Goal: Transaction & Acquisition: Purchase product/service

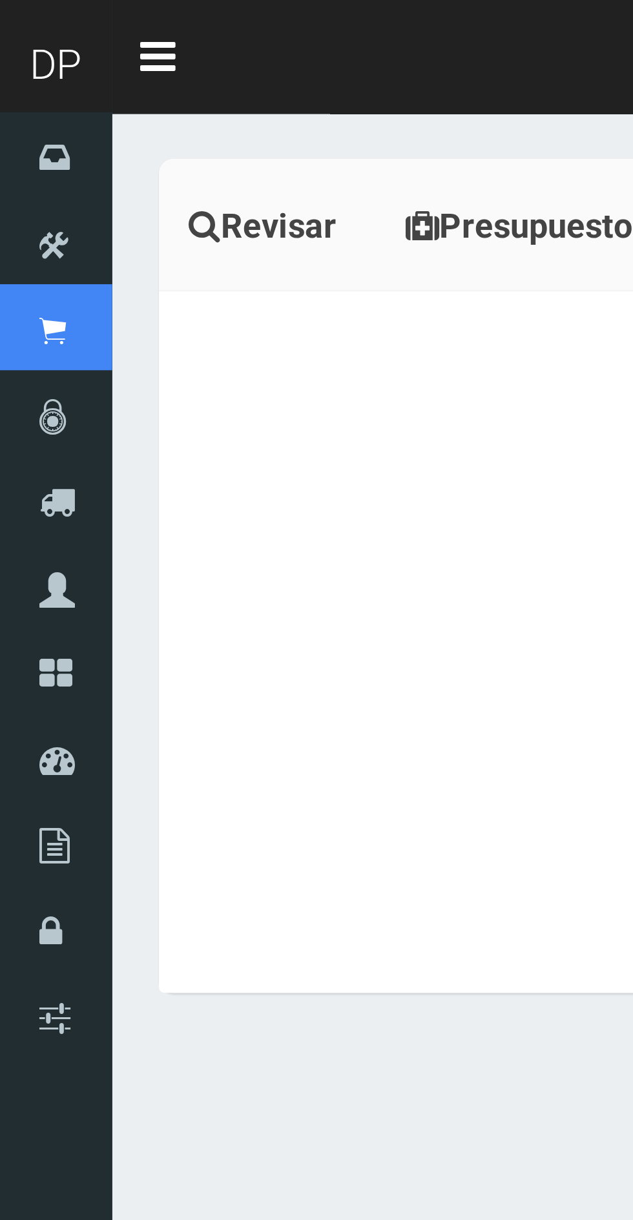
click at [0, 0] on icon at bounding box center [0, 0] width 0 height 0
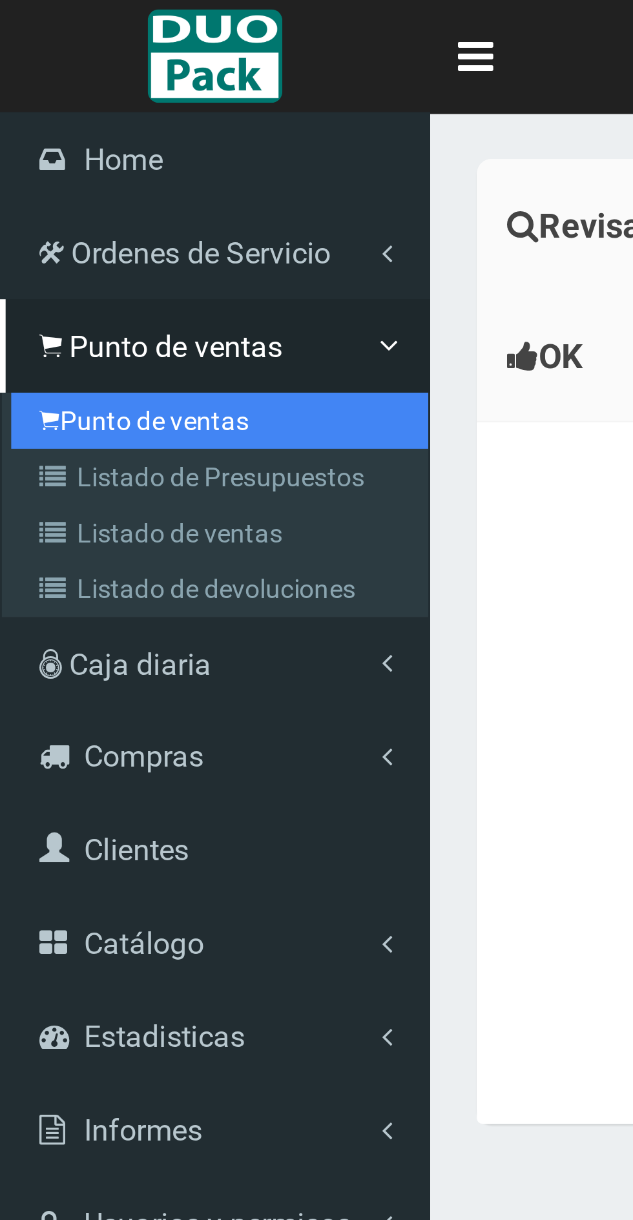
click at [67, 150] on link "Punto de ventas" at bounding box center [76, 145] width 144 height 19
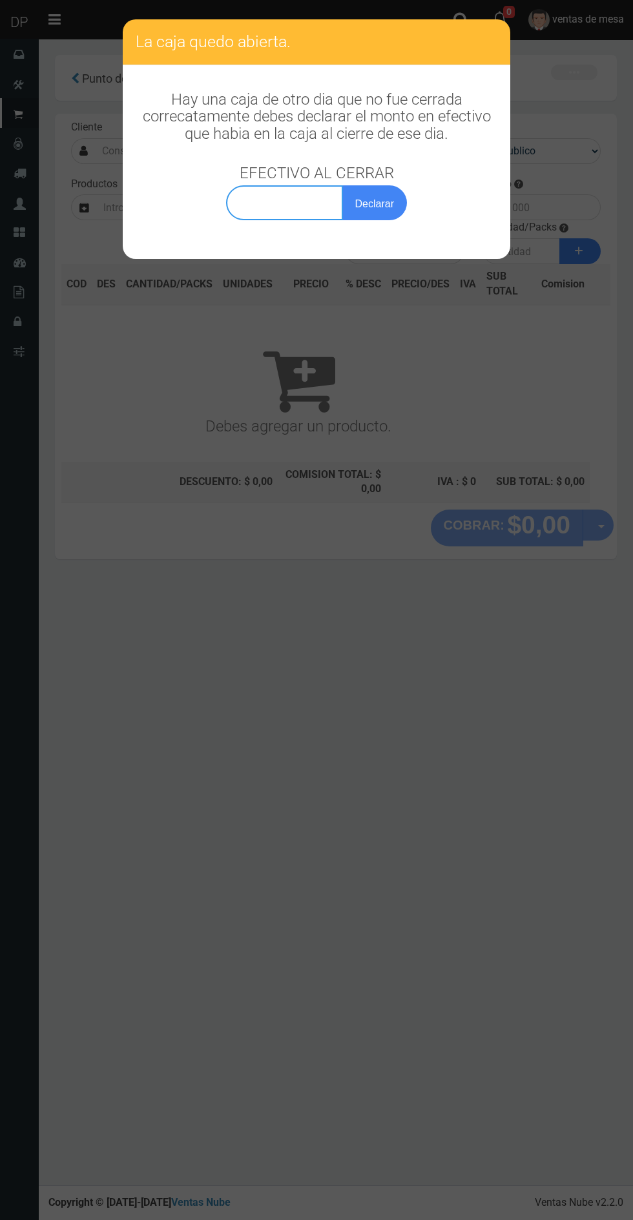
click at [282, 210] on input "text" at bounding box center [284, 202] width 117 height 35
type input "0,00100"
click at [372, 204] on button "Declarar" at bounding box center [374, 202] width 65 height 35
click at [387, 195] on button "Declarar" at bounding box center [374, 202] width 65 height 35
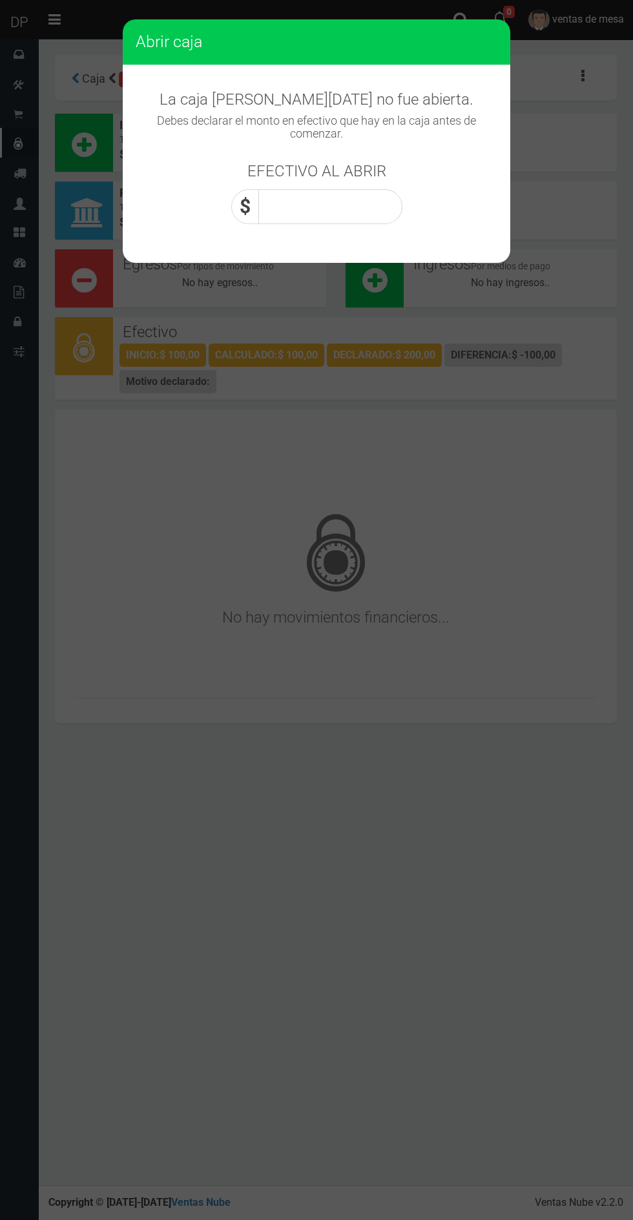
click at [339, 212] on input "text" at bounding box center [330, 206] width 144 height 35
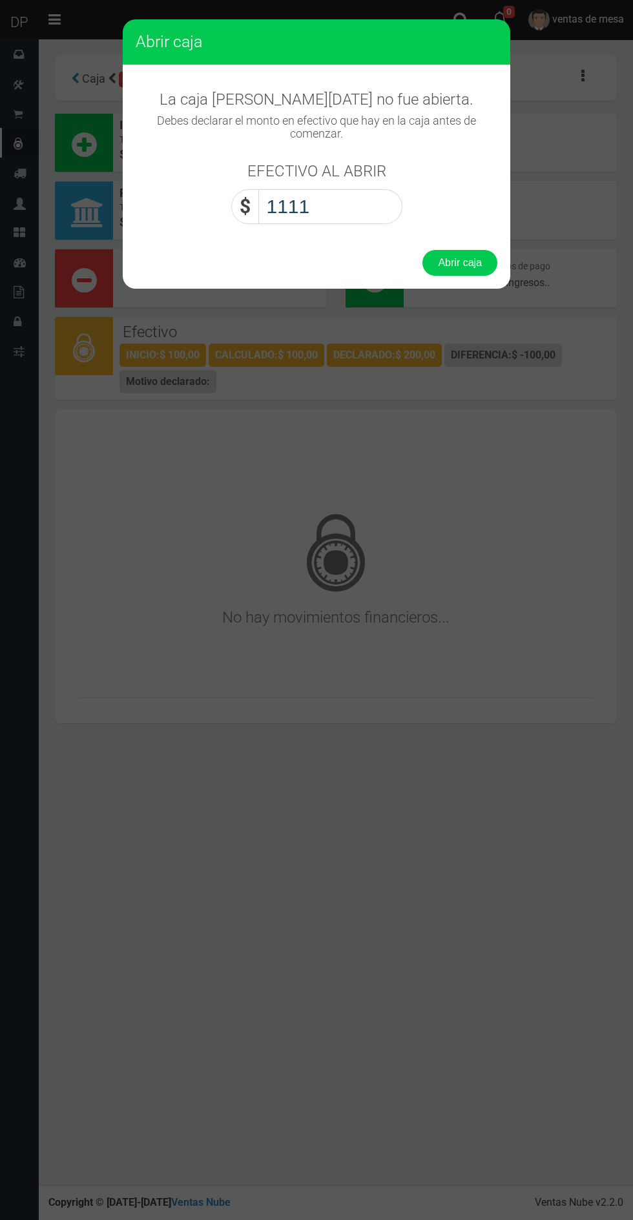
type input "1111"
click at [461, 258] on button "Abrir caja" at bounding box center [459, 263] width 75 height 26
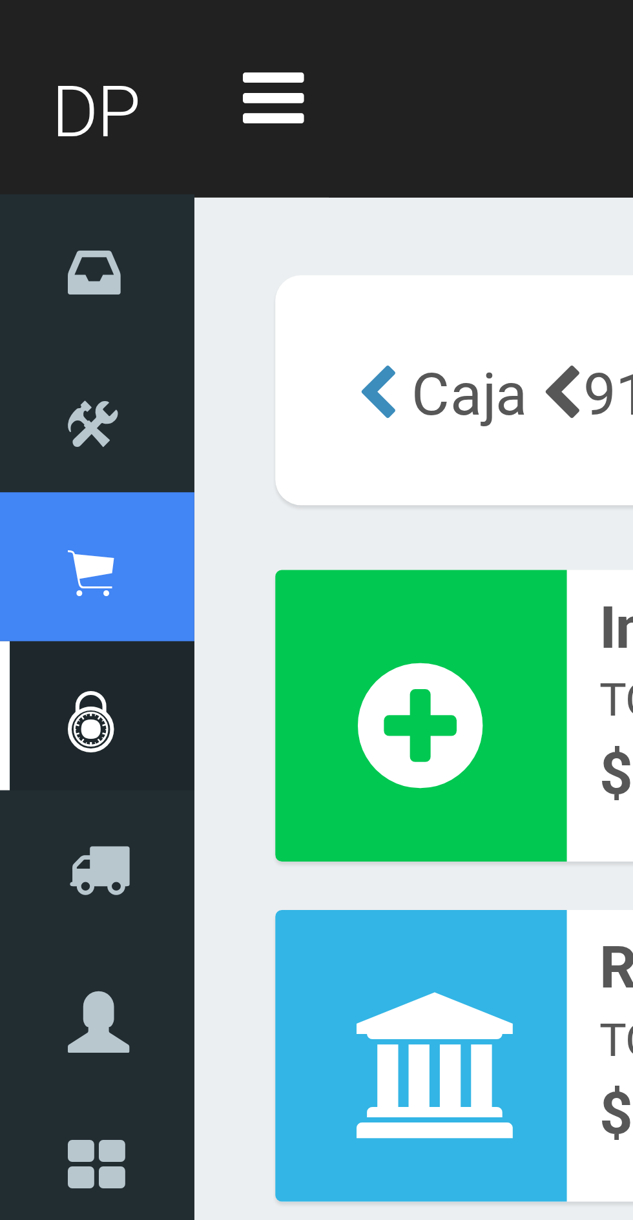
click at [22, 126] on link "Punto de ventas" at bounding box center [19, 113] width 39 height 30
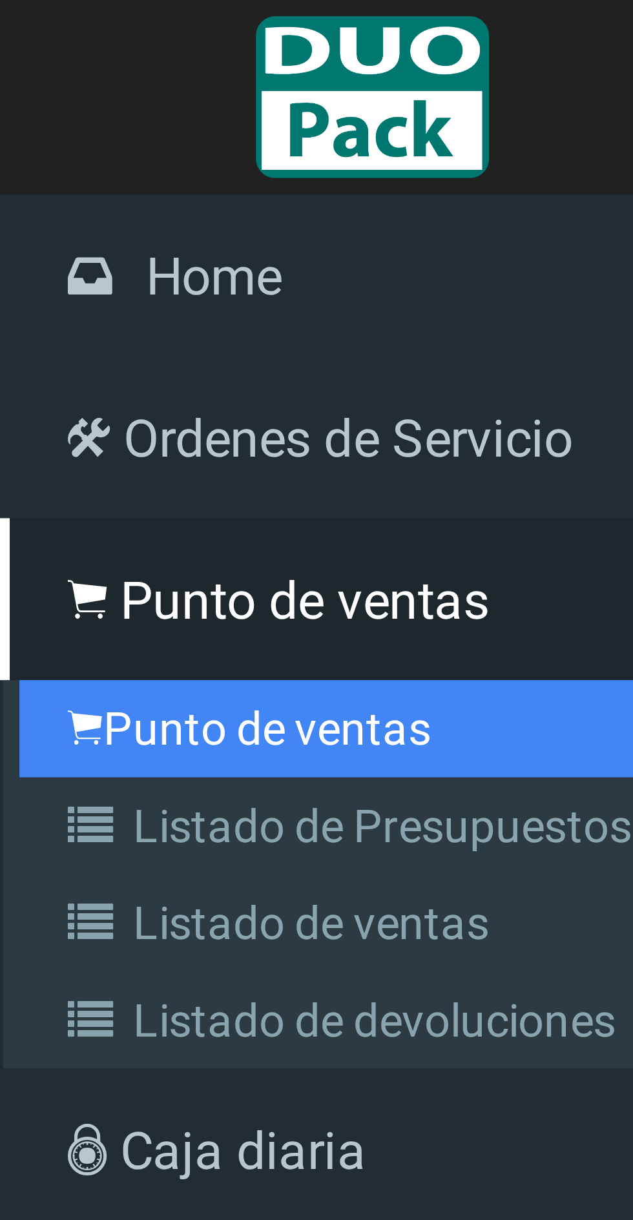
click at [61, 148] on link "Punto de ventas" at bounding box center [76, 145] width 144 height 19
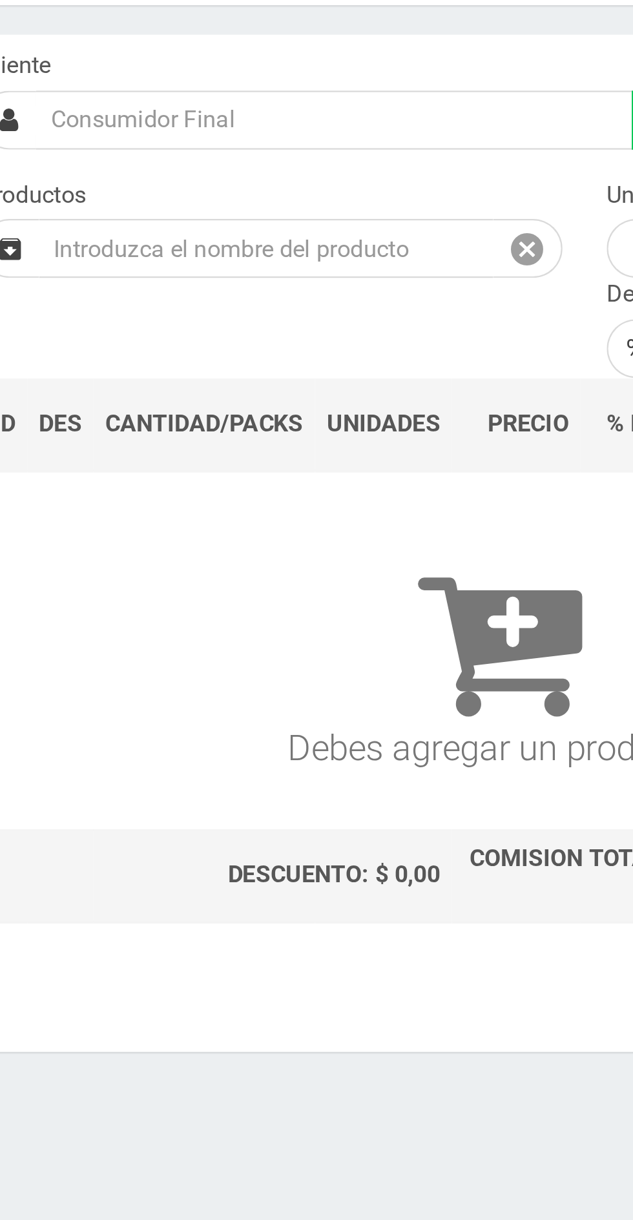
click at [233, 209] on input "text" at bounding box center [196, 207] width 199 height 26
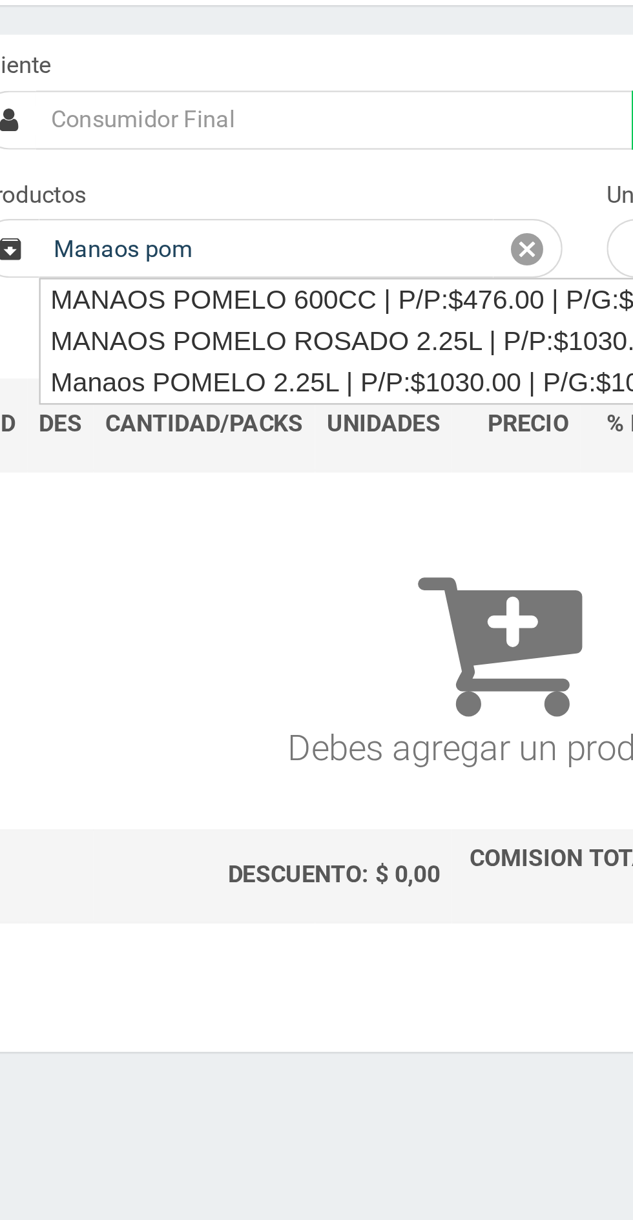
click at [269, 265] on div "Manaos POMELO 2.25L | P/P:$1030.00 | P/G:$1030.00 | P/M:$920.00 | Stock:-5405" at bounding box center [342, 266] width 489 height 18
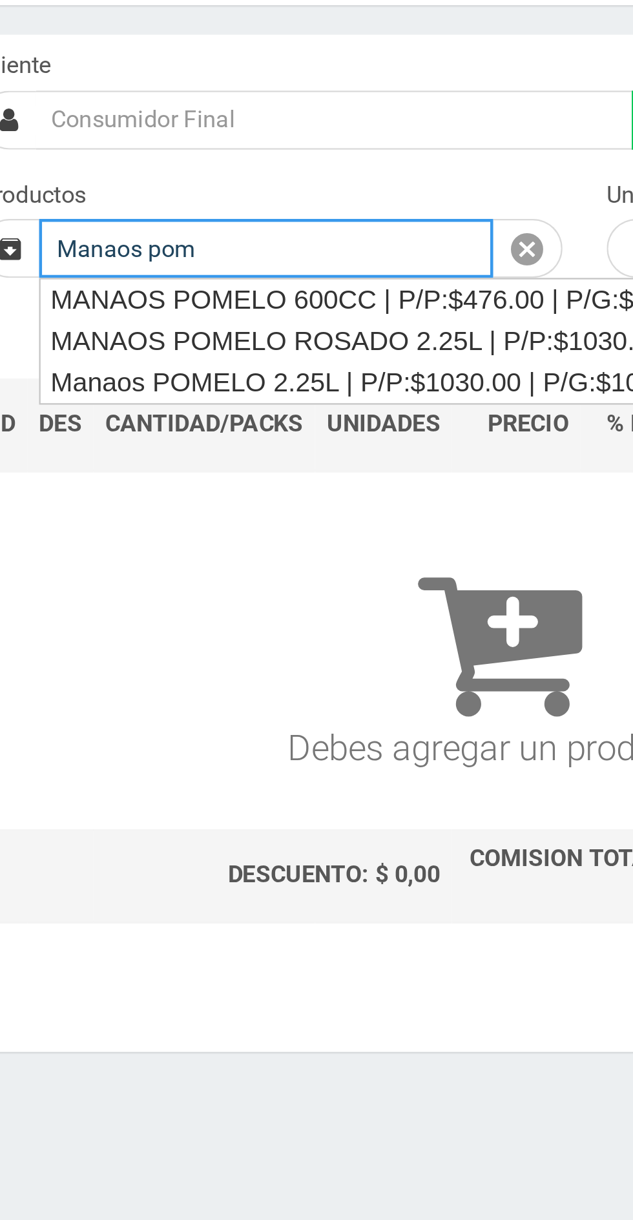
type input "Manaos POMELO 2.25L | P/P:$1030.00 | P/G:$1030.00 | P/M:$920.00 | Stock:-5405"
type input "6"
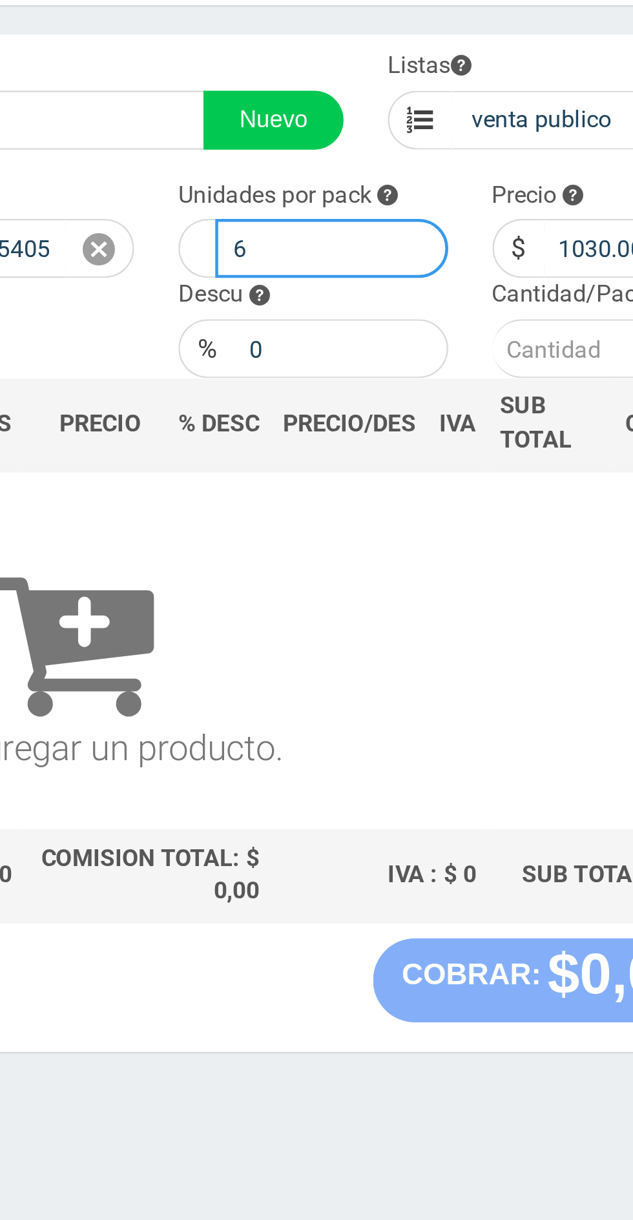
click at [406, 212] on input "6" at bounding box center [413, 207] width 102 height 26
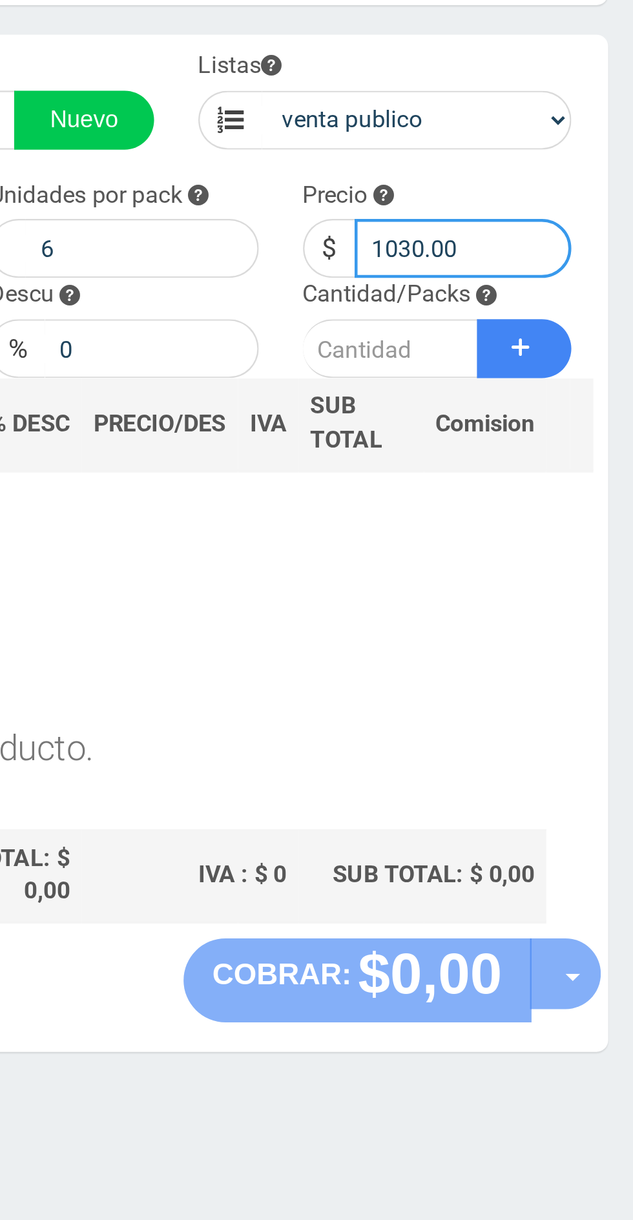
click at [541, 203] on input "1030.00" at bounding box center [554, 207] width 96 height 26
type input "1"
type input "967"
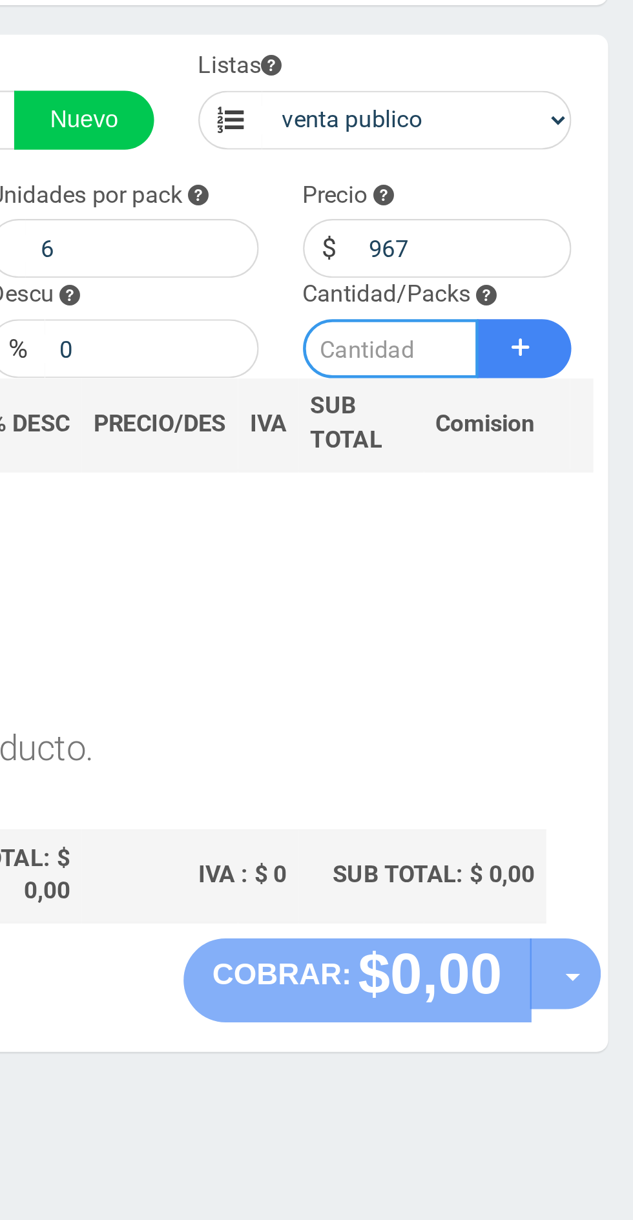
click at [520, 246] on input "number" at bounding box center [521, 251] width 77 height 26
type input "5"
click at [584, 254] on button "Sumar" at bounding box center [579, 251] width 41 height 26
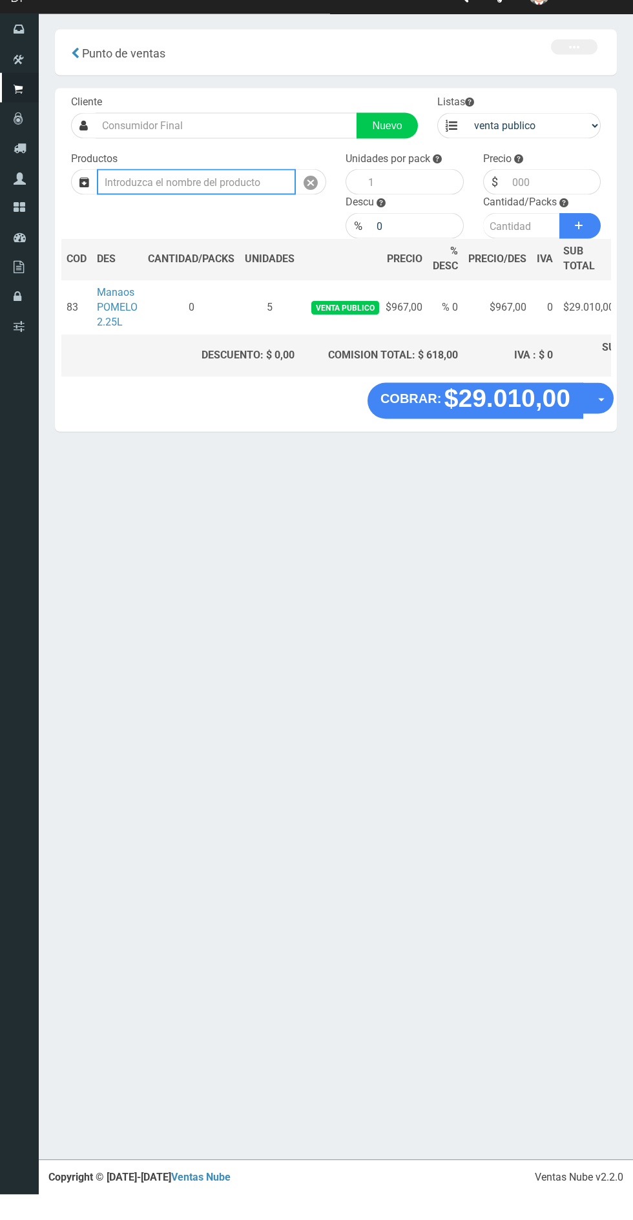
click at [219, 208] on input "text" at bounding box center [196, 207] width 199 height 26
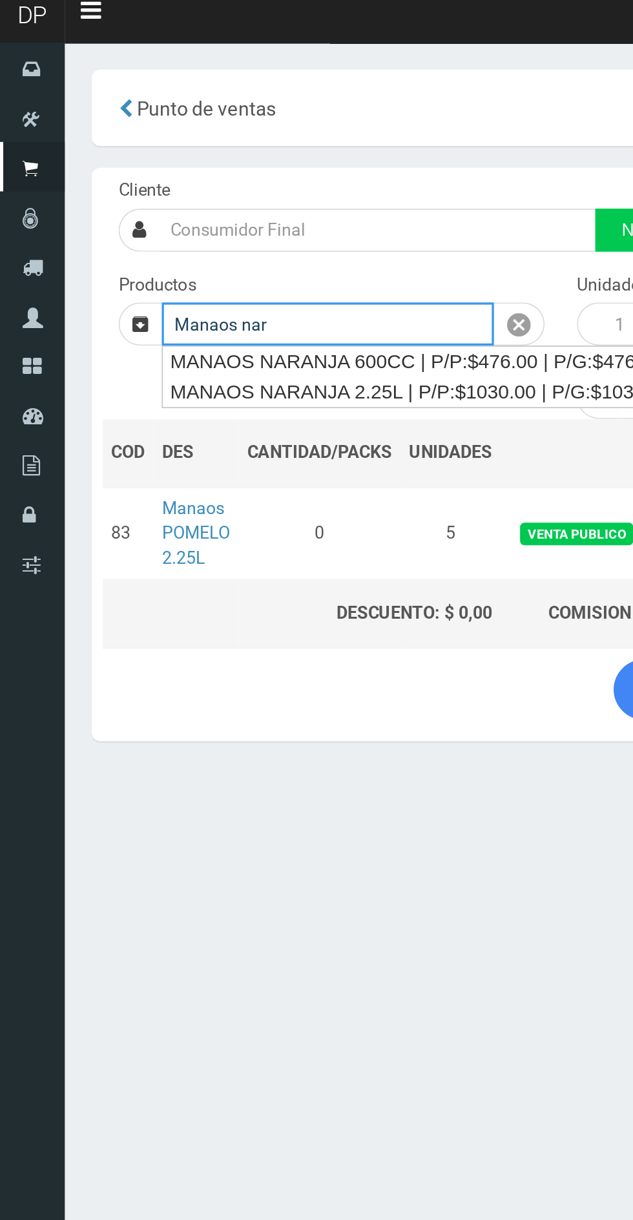
click at [260, 254] on div "MANAOS NARANJA 2.25L | P/P:$1030.00 | P/G:$1030.00 | P/M:$920.00 | Stock:-2794" at bounding box center [322, 248] width 449 height 18
type input "MANAOS NARANJA 2.25L | P/P:$1030.00 | P/G:$1030.00 | P/M:$920.00 | Stock:-2794"
type input "6"
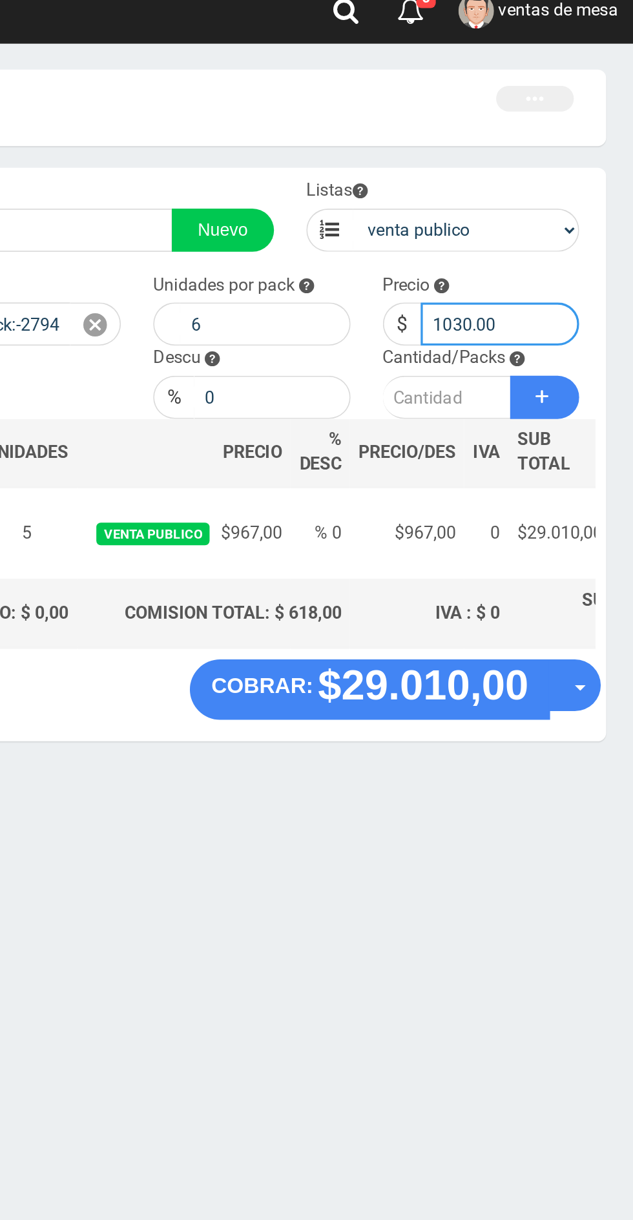
click at [539, 205] on input "1030.00" at bounding box center [554, 207] width 96 height 26
click at [560, 207] on input "00" at bounding box center [554, 207] width 96 height 26
type input "0"
type input "967"
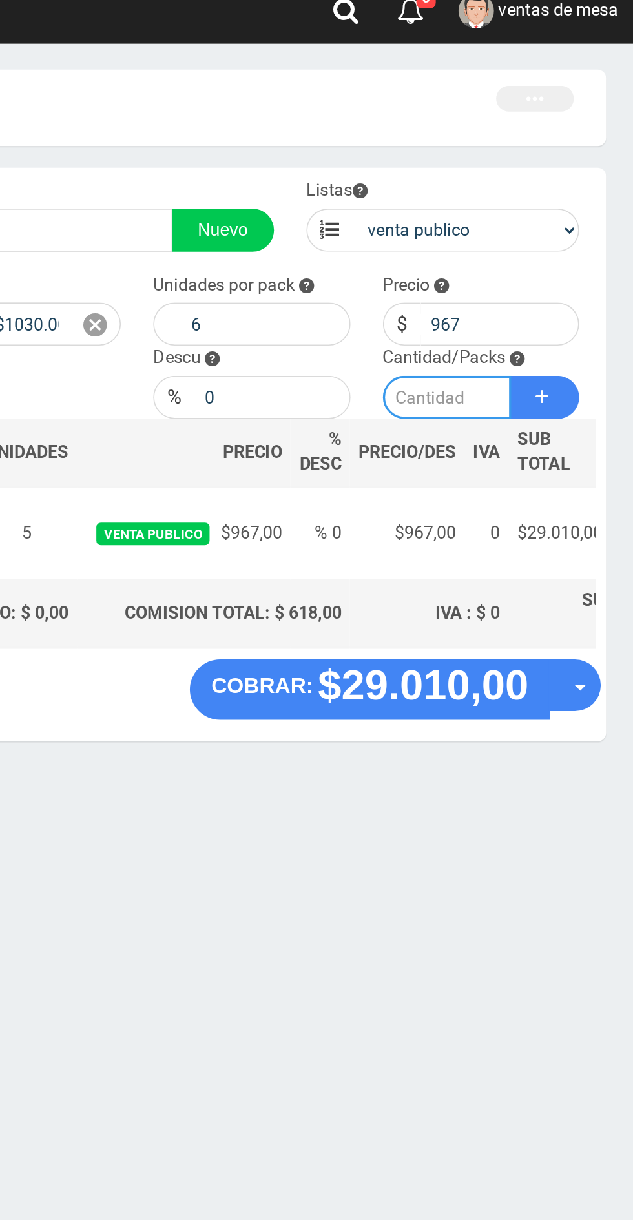
click at [515, 254] on input "number" at bounding box center [521, 251] width 77 height 26
type input "3"
click at [586, 252] on button "Sumar" at bounding box center [579, 251] width 41 height 26
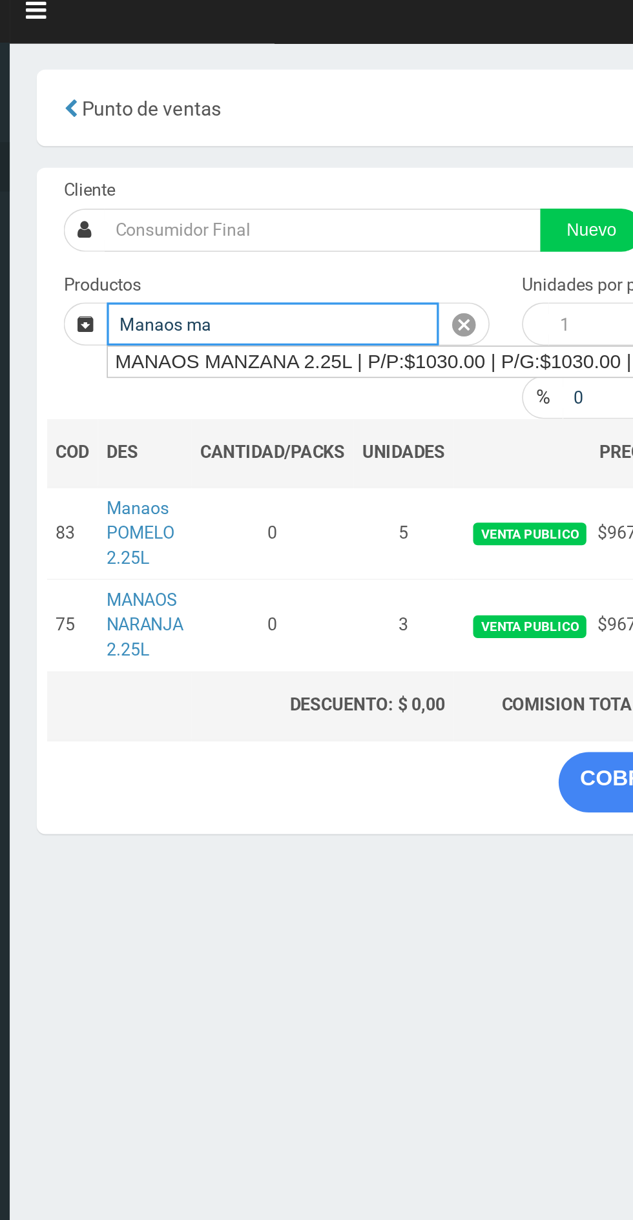
click at [262, 231] on div "MANAOS MANZANA 2.25L | P/P:$1030.00 | P/G:$1030.00 | P/M:$920.00 | Stock:-1151" at bounding box center [321, 230] width 447 height 18
type input "MANAOS MANZANA 2.25L | P/P:$1030.00 | P/G:$1030.00 | P/M:$920.00 | Stock:-1151"
type input "6"
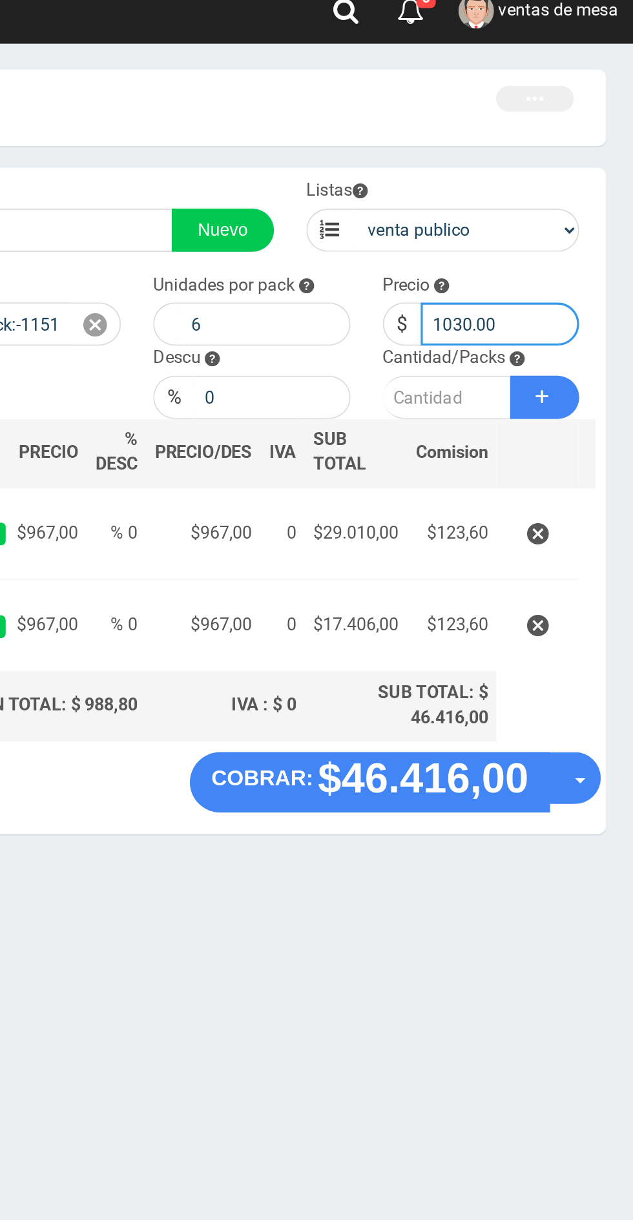
click at [555, 207] on input "1030.00" at bounding box center [554, 207] width 96 height 26
type input "1"
type input "967"
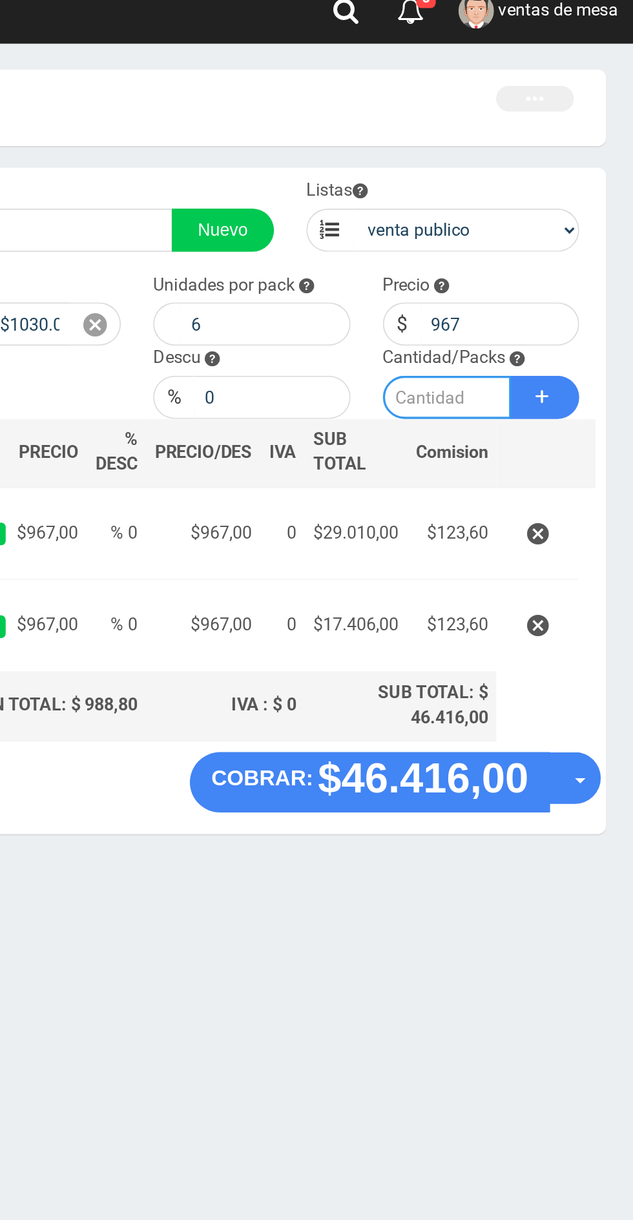
click at [529, 255] on input "number" at bounding box center [521, 251] width 77 height 26
type input "3"
click at [588, 258] on button "Sumar" at bounding box center [579, 251] width 41 height 26
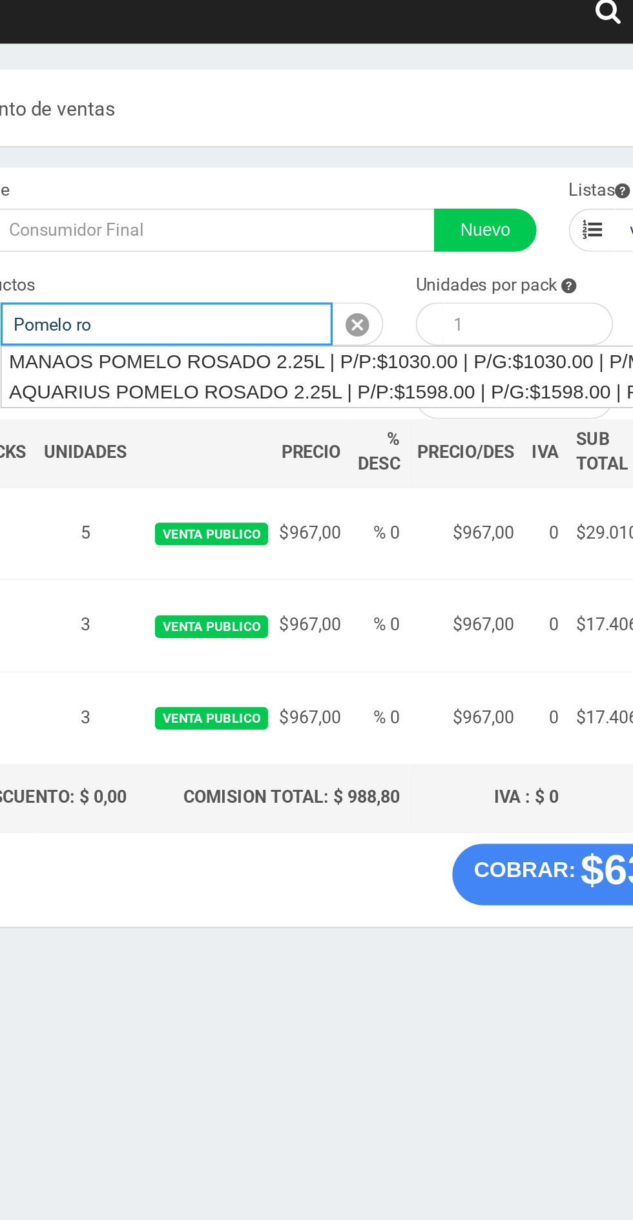
click at [263, 226] on div "MANAOS POMELO ROSADO 2.25L | P/P:$1030.00 | P/G:$1030.00 | P/M:$920.00 | Stock:…" at bounding box center [352, 230] width 508 height 18
type input "MANAOS POMELO ROSADO 2.25L | P/P:$1030.00 | P/G:$1030.00 | P/M:$920.00 | Stock:…"
type input "6"
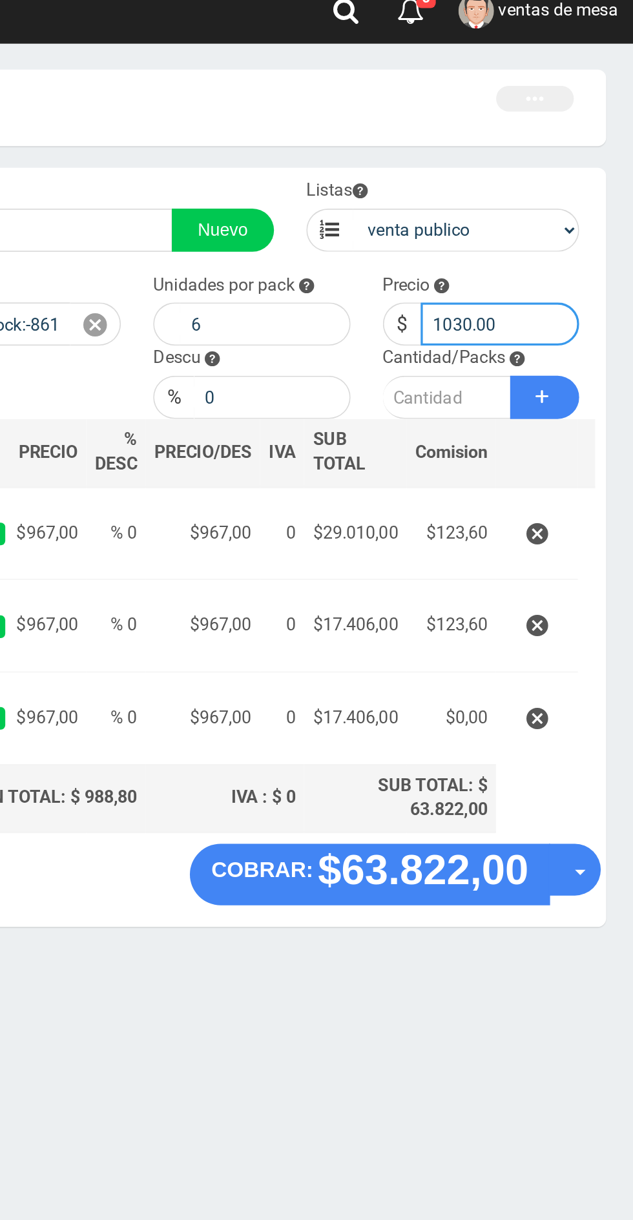
click at [533, 212] on input "1030.00" at bounding box center [554, 207] width 96 height 26
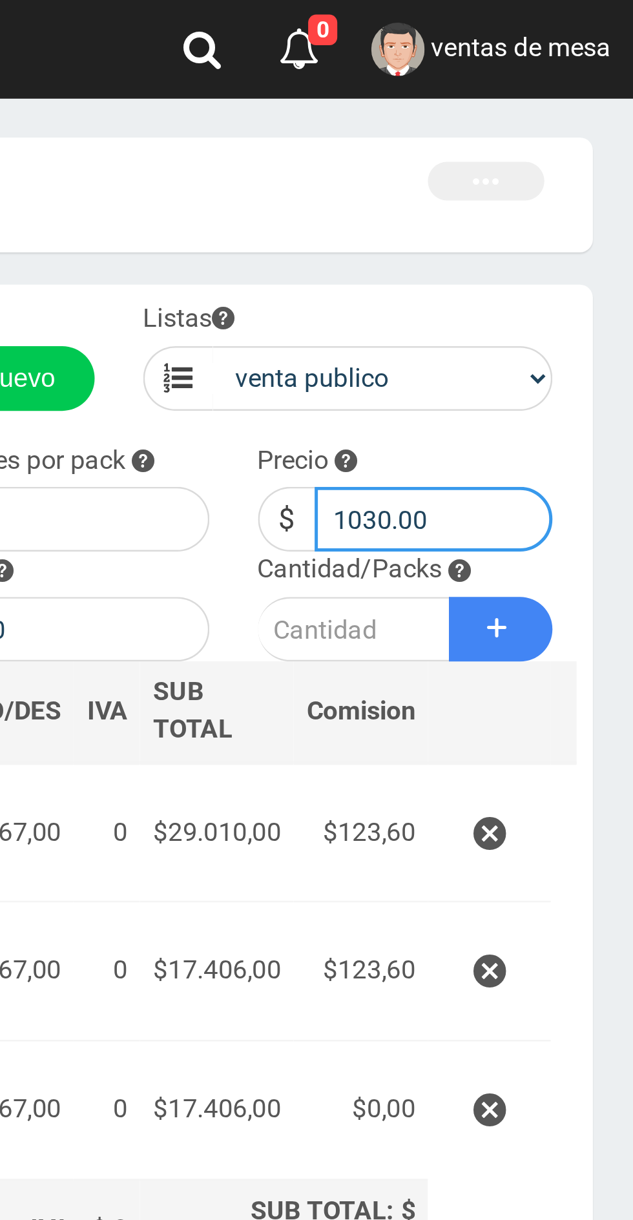
click at [542, 208] on input "1030.00" at bounding box center [554, 207] width 96 height 26
type input "0"
click at [568, 211] on input "0" at bounding box center [554, 207] width 96 height 26
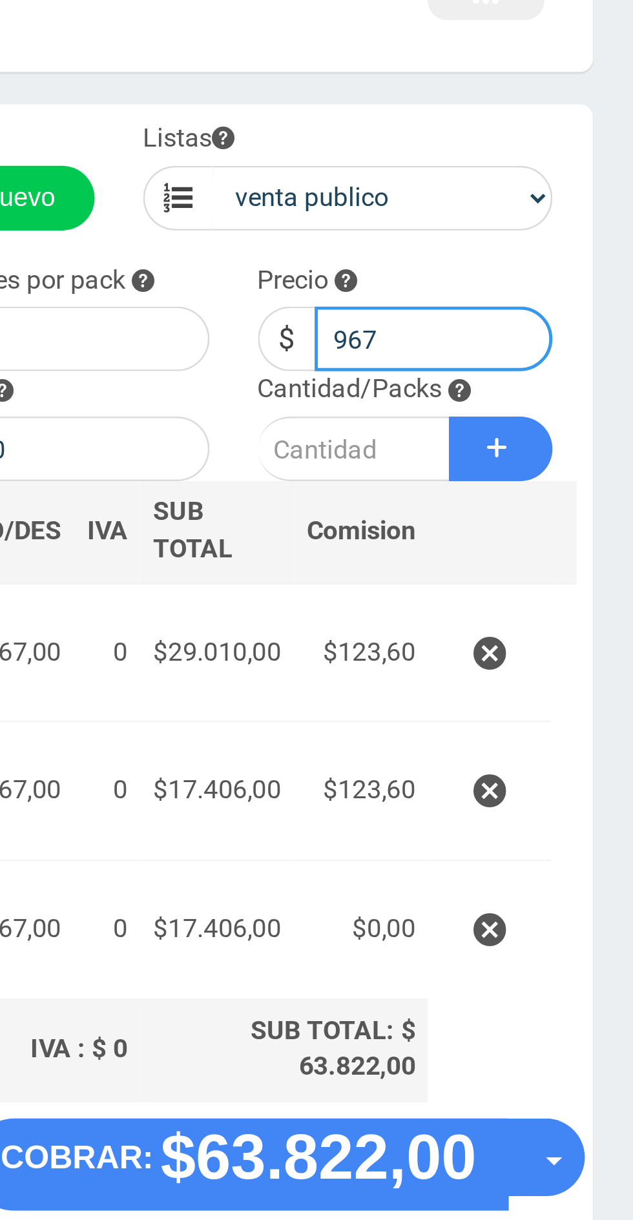
type input "967"
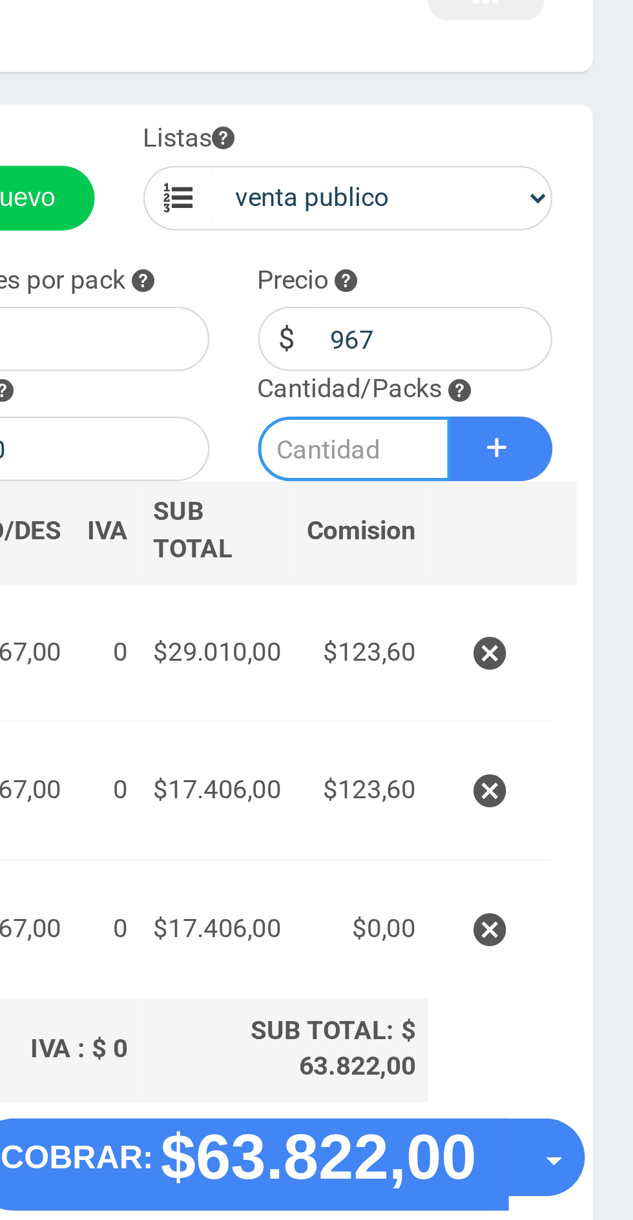
click at [518, 252] on input "number" at bounding box center [521, 251] width 77 height 26
type input "1"
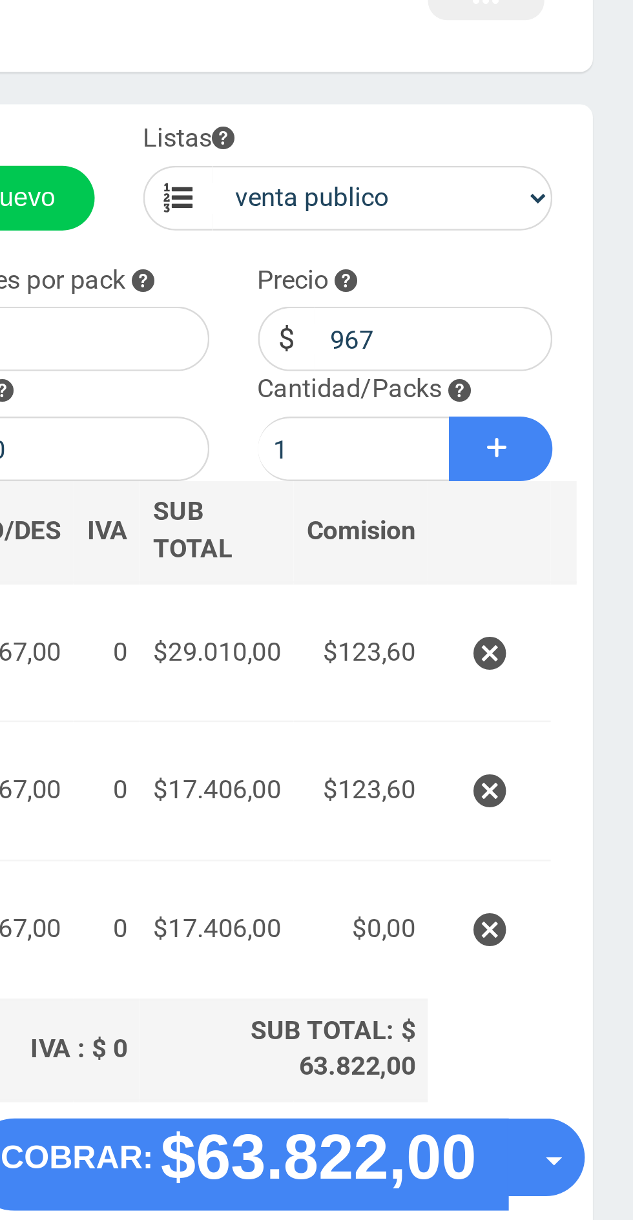
click at [588, 262] on button "Sumar" at bounding box center [579, 251] width 41 height 26
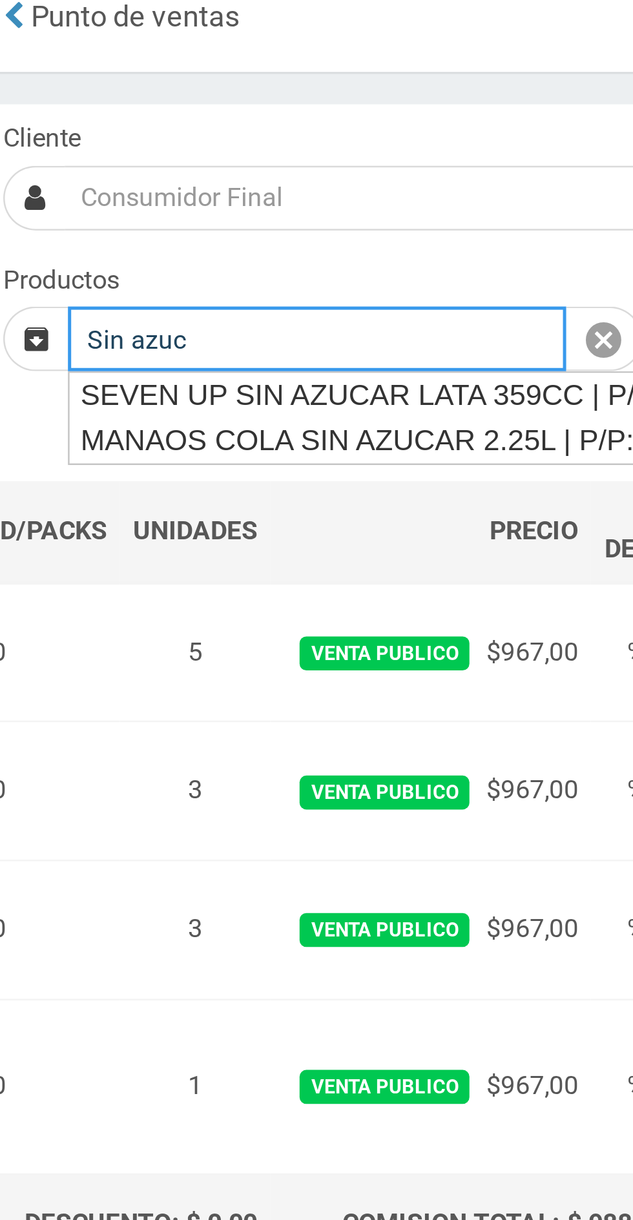
click at [232, 245] on div "MANAOS COLA SIN AZUCAR 2.25L | P/P:$1030.00 | P/G:$1030.00 | P/M:$920.00 | Stoc…" at bounding box center [346, 248] width 496 height 18
type input "MANAOS COLA SIN AZUCAR 2.25L | P/P:$1030.00 | P/G:$1030.00 | P/M:$920.00 | Stoc…"
type input "6"
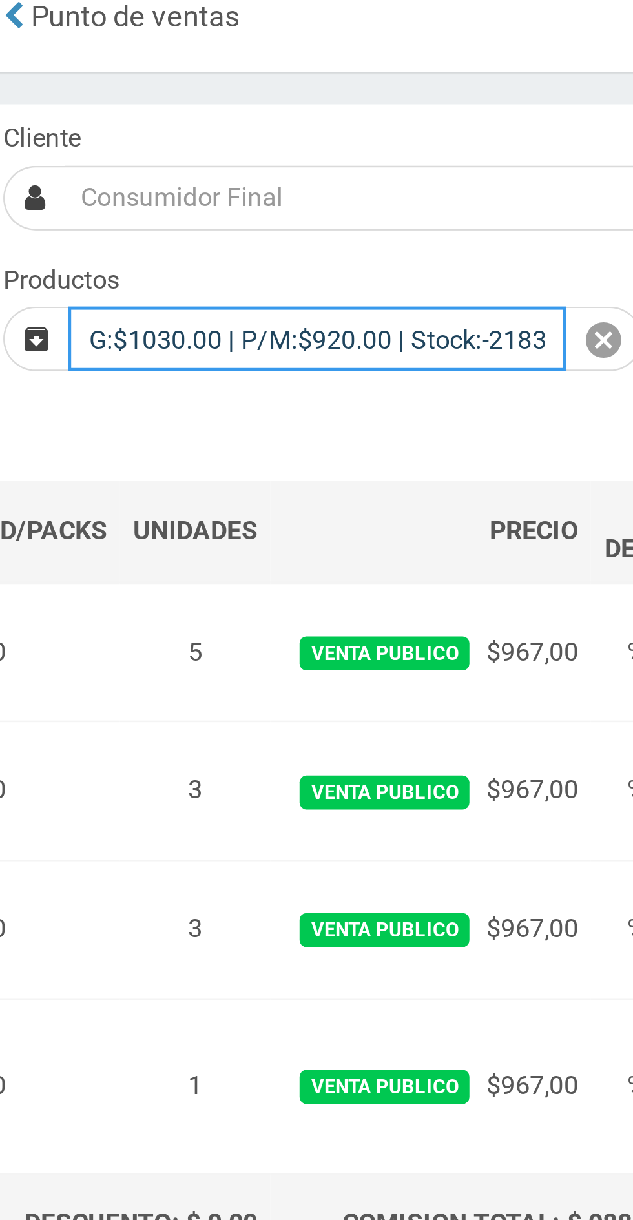
scroll to position [0, 134]
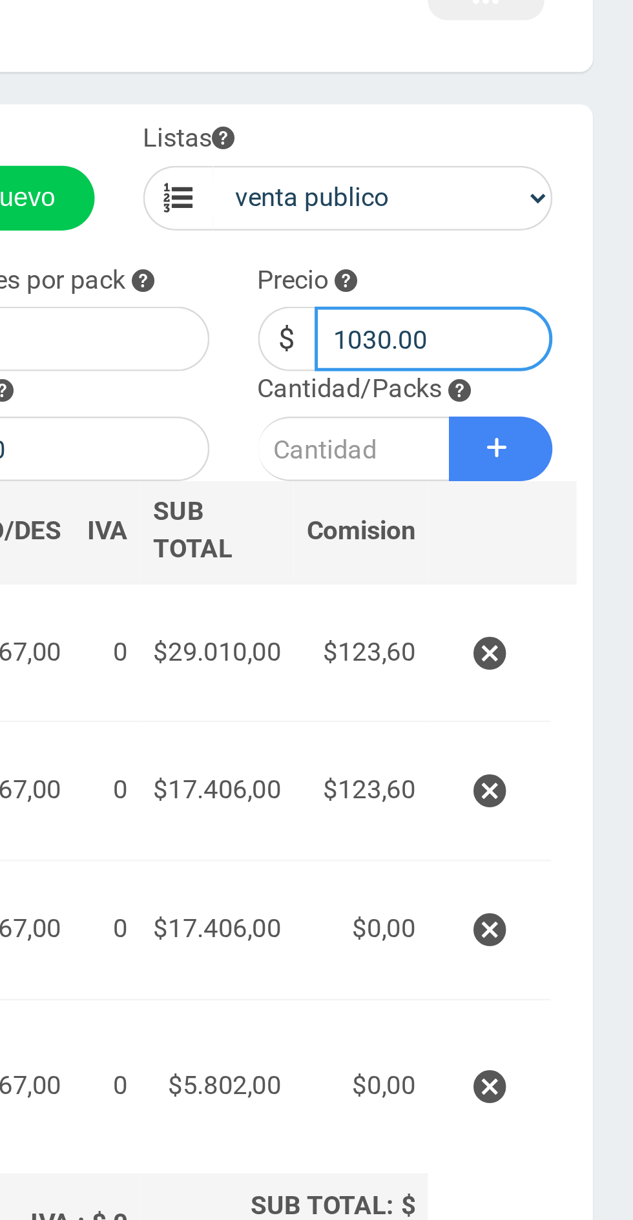
click at [548, 210] on input "1030.00" at bounding box center [554, 207] width 96 height 26
type input "1"
type input "967"
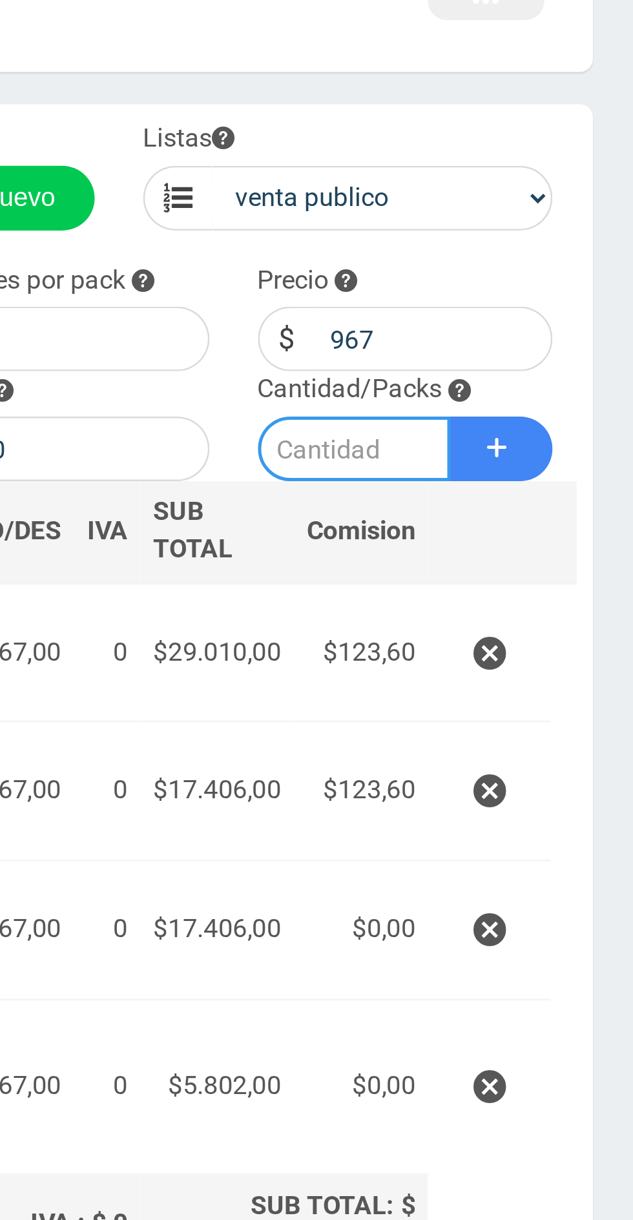
click at [535, 251] on input "number" at bounding box center [521, 251] width 77 height 26
type input "5"
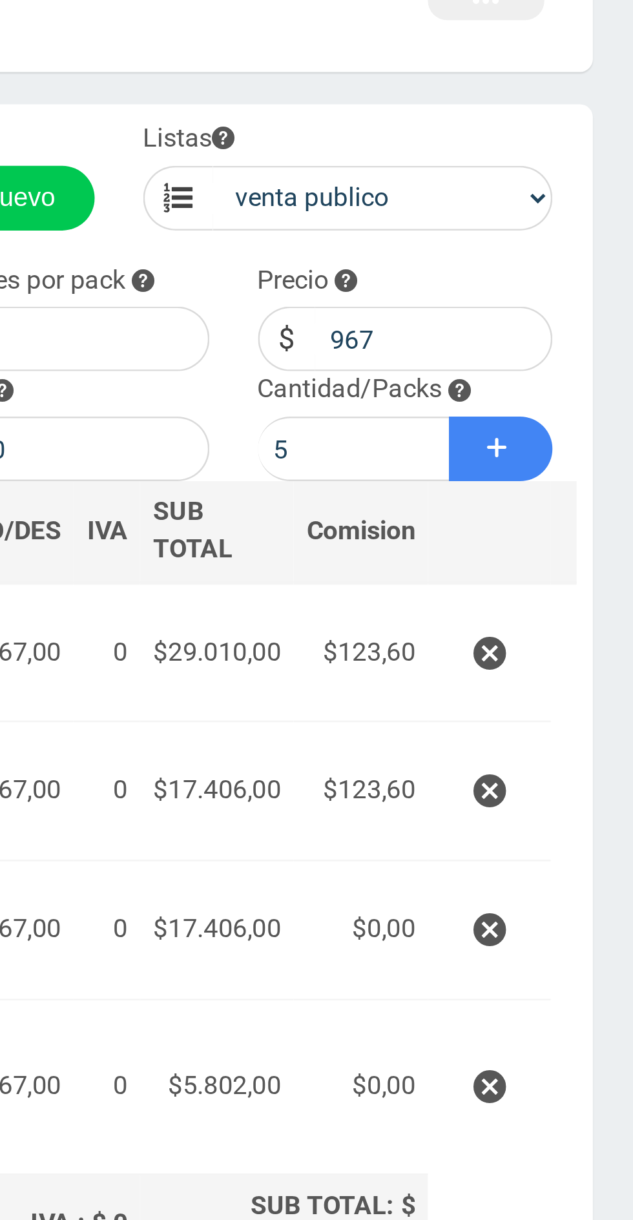
click at [583, 246] on button "Sumar" at bounding box center [579, 251] width 41 height 26
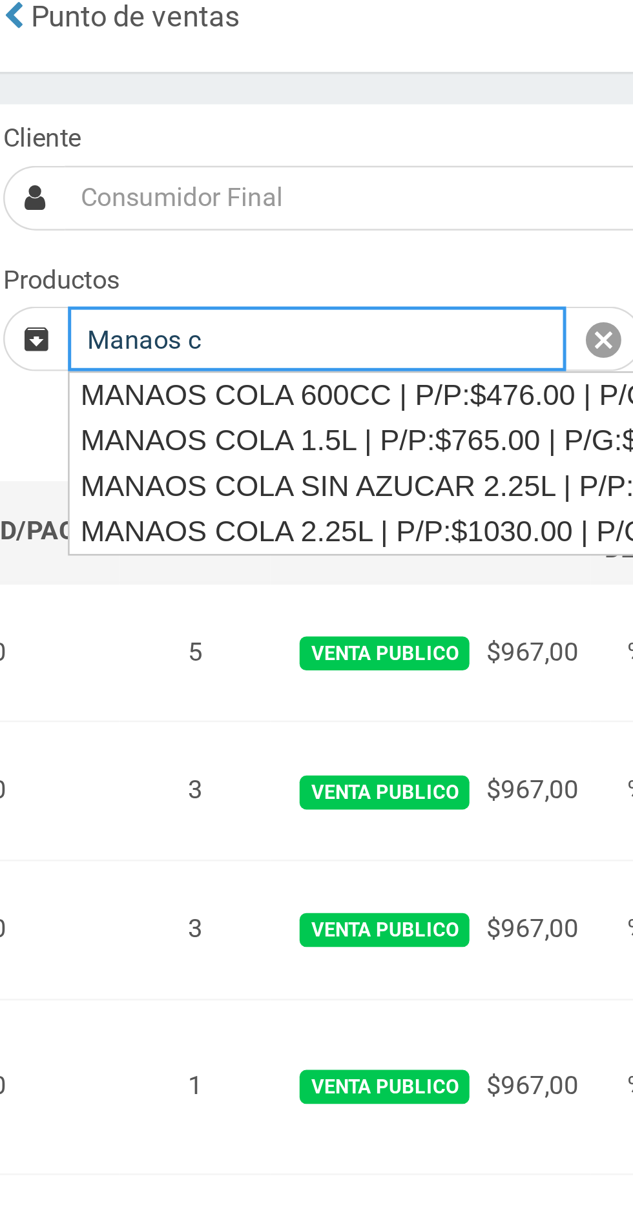
click at [238, 286] on div "MANAOS COLA 2.25L | P/P:$1030.00 | P/G:$1030.00 | P/M:$920.00 | Stock:-12164" at bounding box center [345, 284] width 495 height 18
type input "MANAOS COLA 2.25L | P/P:$1030.00 | P/G:$1030.00 | P/M:$920.00 | Stock:-12164"
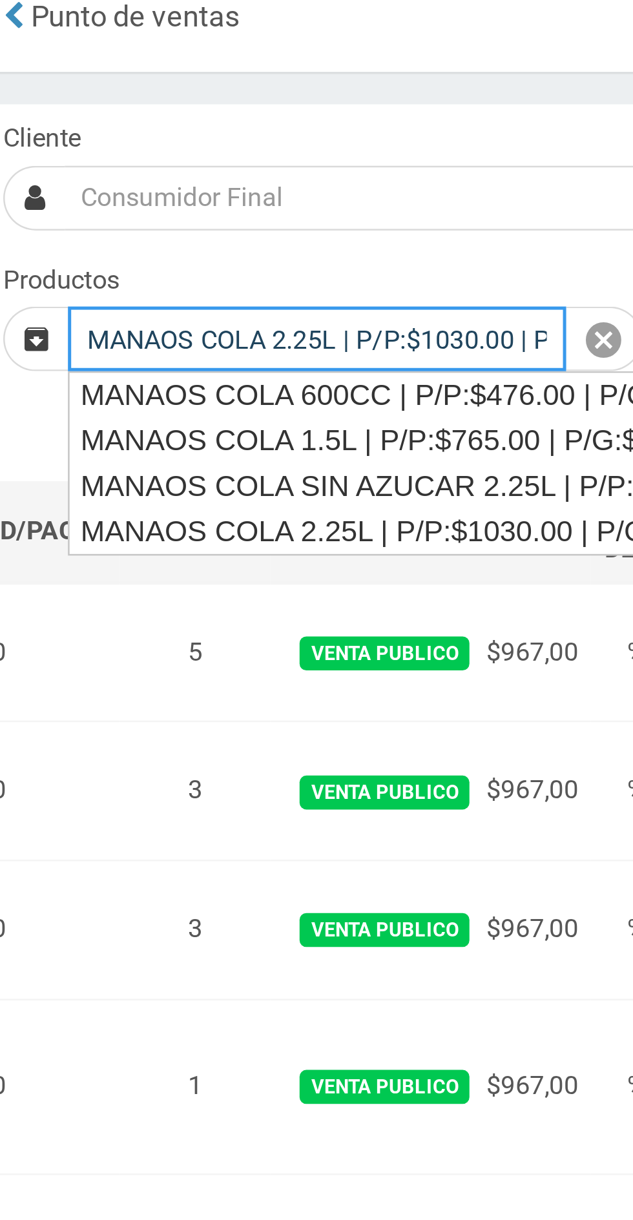
type input "6"
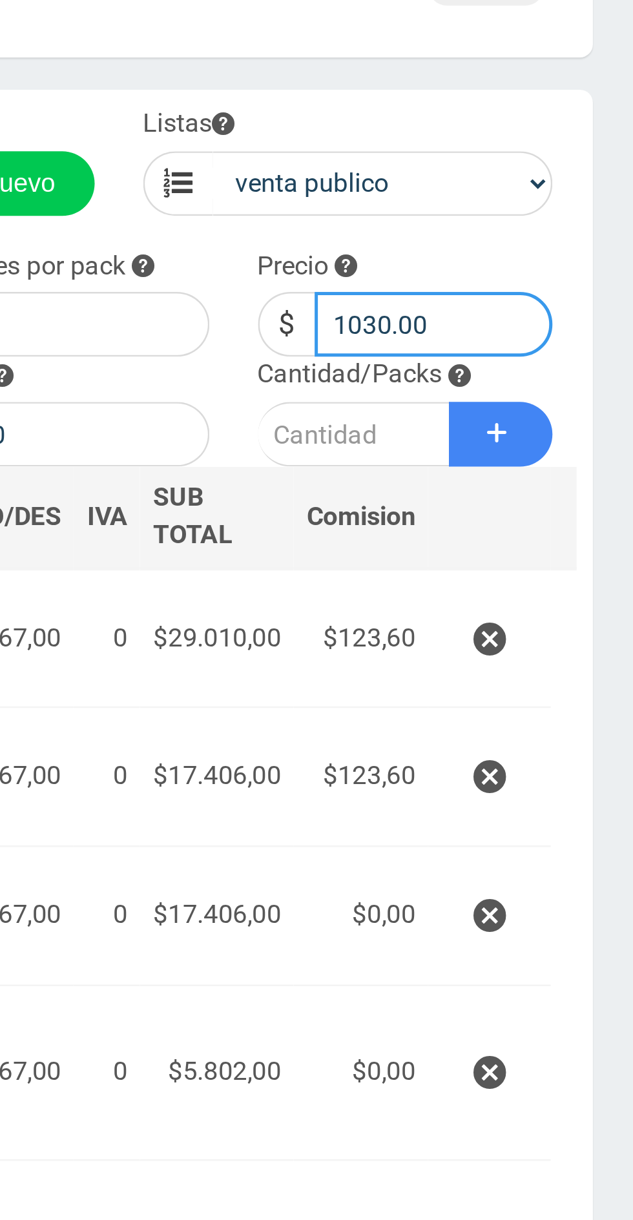
click at [555, 208] on input "1030.00" at bounding box center [554, 207] width 96 height 26
type input "1"
type input "967"
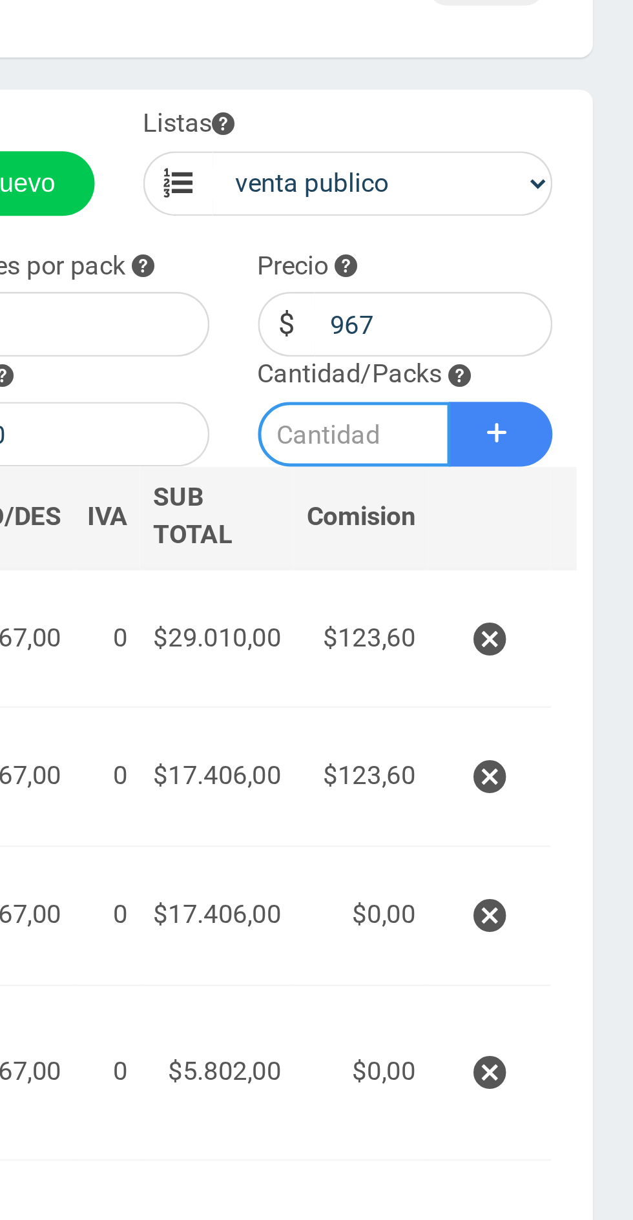
click at [527, 256] on input "number" at bounding box center [521, 251] width 77 height 26
type input "5"
click at [579, 252] on icon at bounding box center [579, 250] width 8 height 19
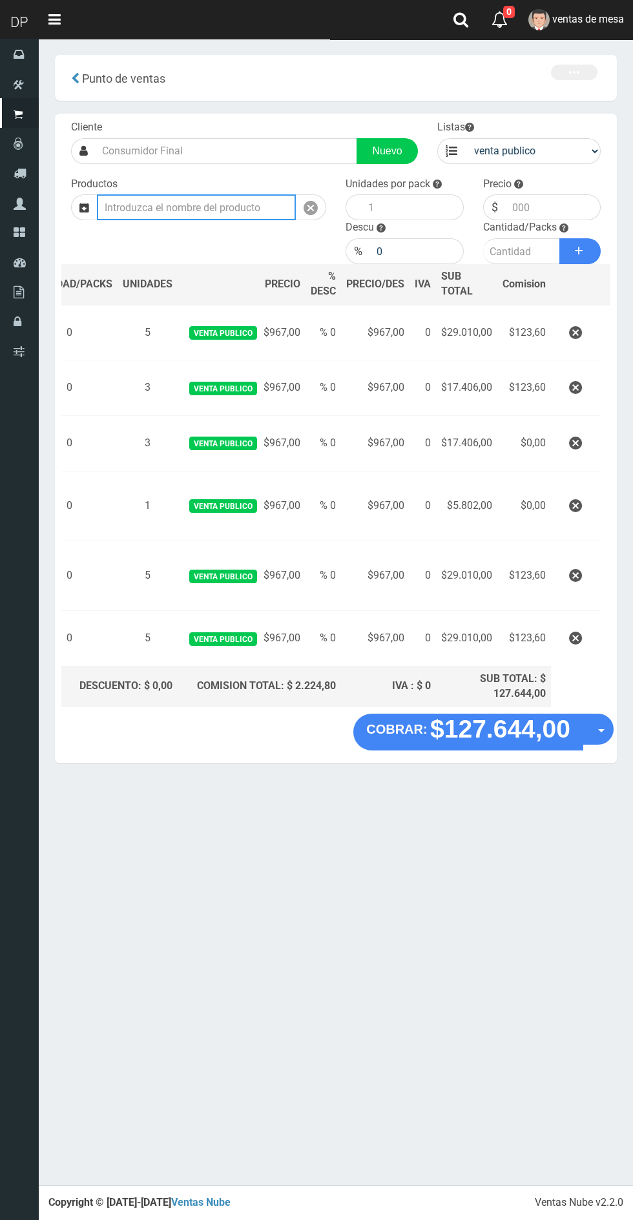
click at [248, 209] on input "text" at bounding box center [196, 207] width 199 height 26
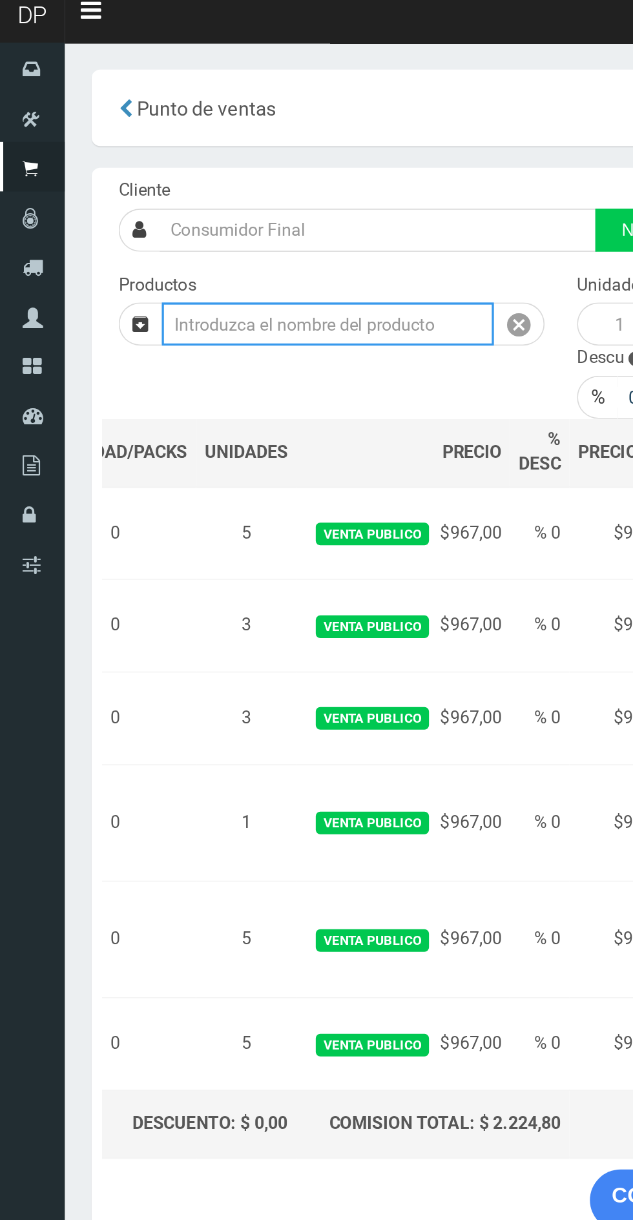
type input "A"
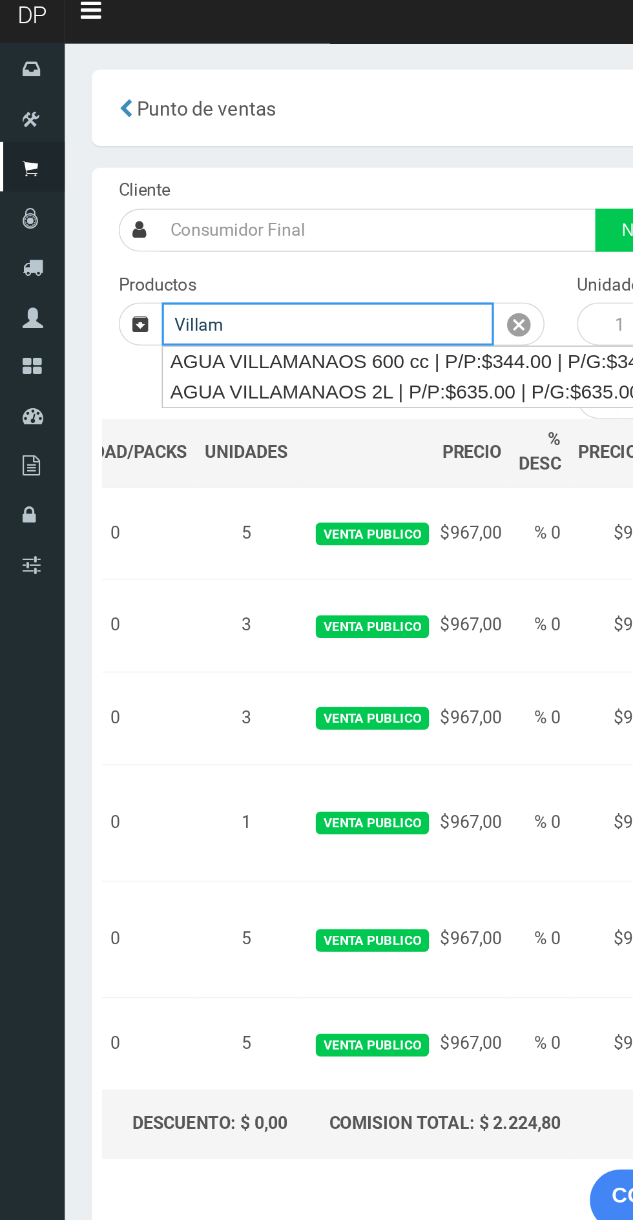
click at [244, 253] on div "AGUA VILLAMANAOS 2L | P/P:$635.00 | P/G:$635.00 | P/M:$423.00 | Stock:-526" at bounding box center [324, 248] width 452 height 18
type input "AGUA VILLAMANAOS 2L | P/P:$635.00 | P/G:$635.00 | P/M:$423.00 | Stock:-526"
type input "6"
type input "635.00"
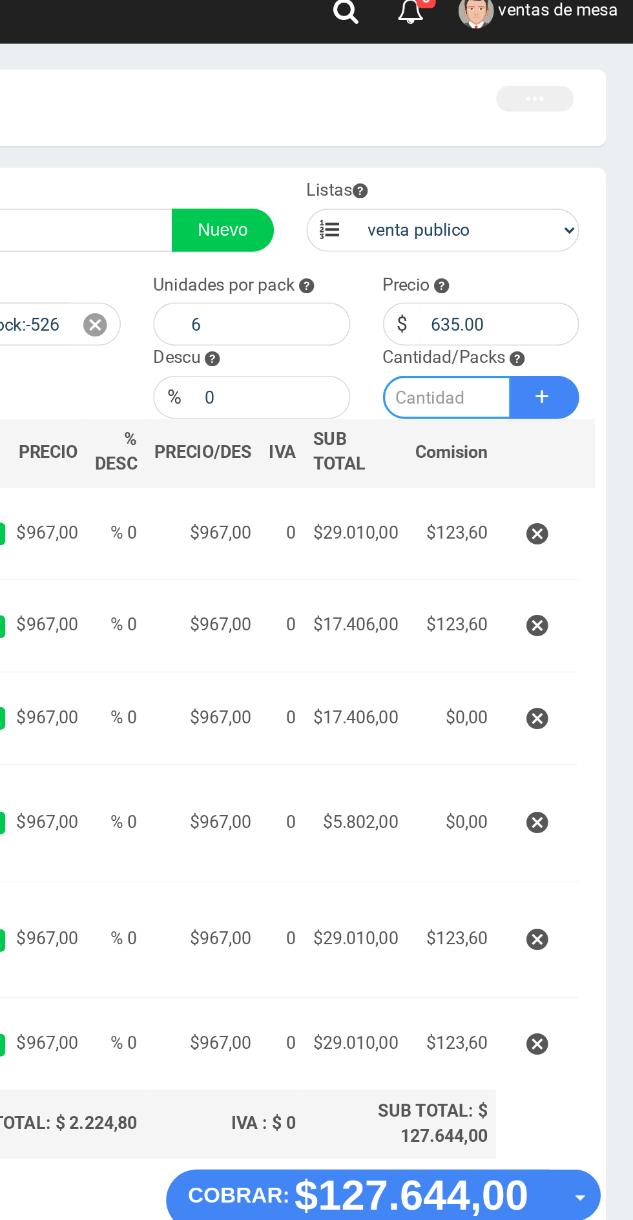
click at [519, 256] on input "number" at bounding box center [521, 251] width 77 height 26
type input "5"
click at [578, 251] on icon at bounding box center [579, 250] width 8 height 19
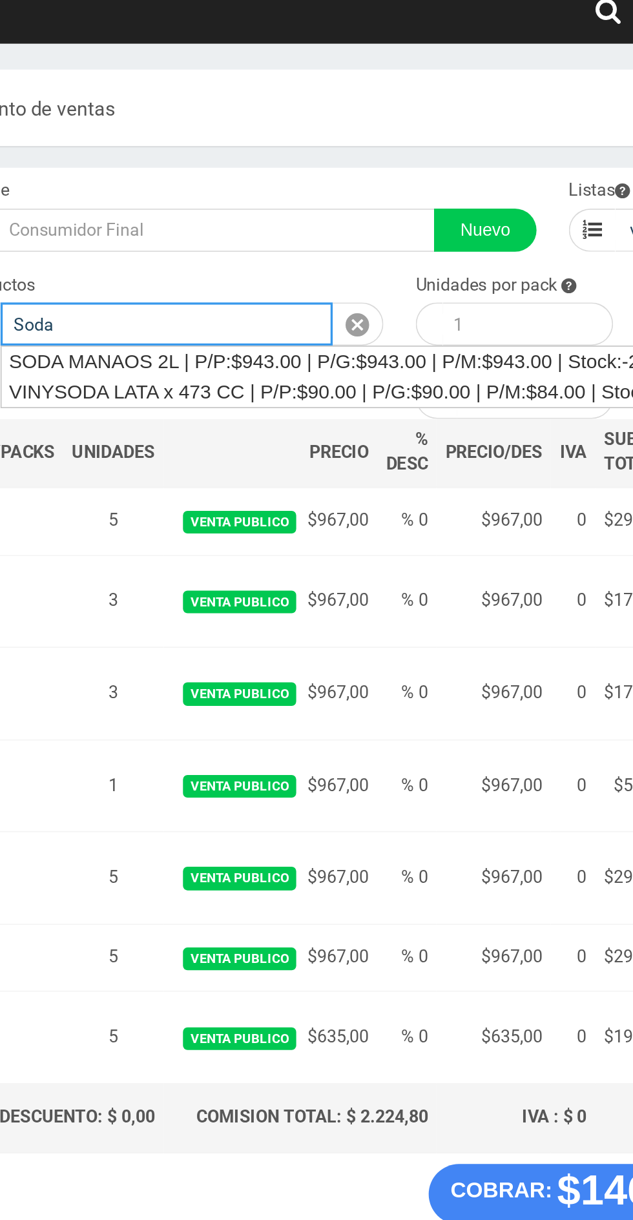
click at [247, 234] on div "SODA MANAOS 2L | P/P:$943.00 | P/G:$943.00 | P/M:$943.00 | Stock:-2130" at bounding box center [310, 230] width 424 height 18
type input "SODA MANAOS 2L | P/P:$943.00 | P/G:$943.00 | P/M:$943.00 | Stock:-2130"
type input "6"
type input "943.00"
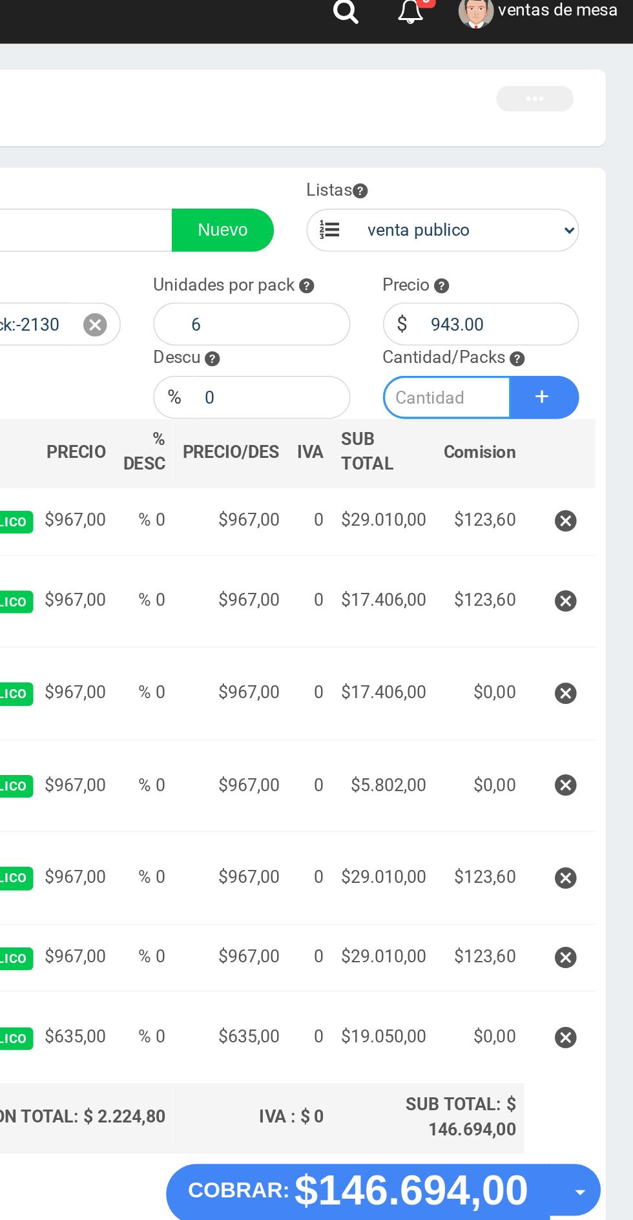
click at [504, 246] on input "number" at bounding box center [521, 251] width 77 height 26
type input "5"
click at [579, 255] on icon at bounding box center [579, 250] width 8 height 19
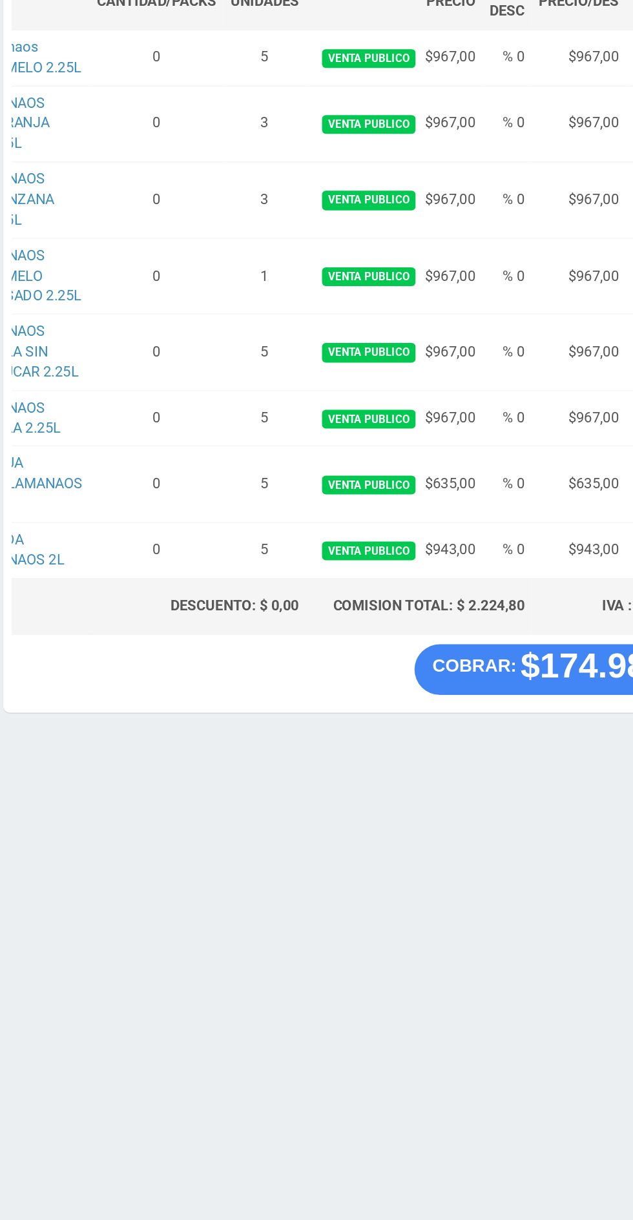
scroll to position [0, 154]
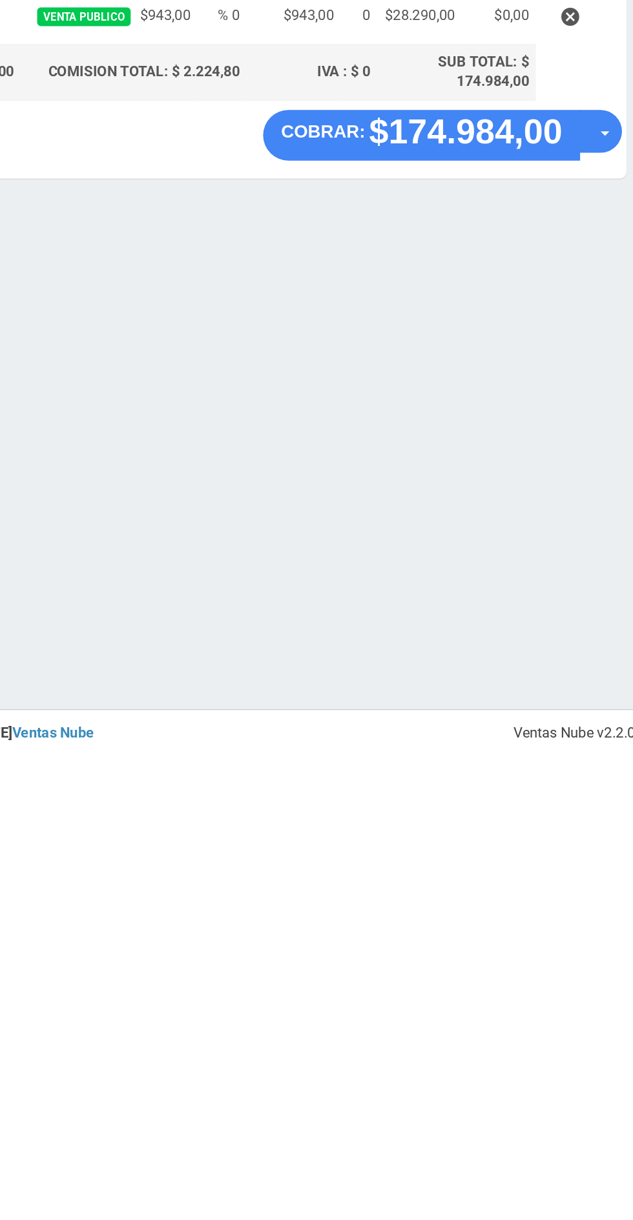
click at [607, 776] on button "Opciones" at bounding box center [597, 765] width 31 height 31
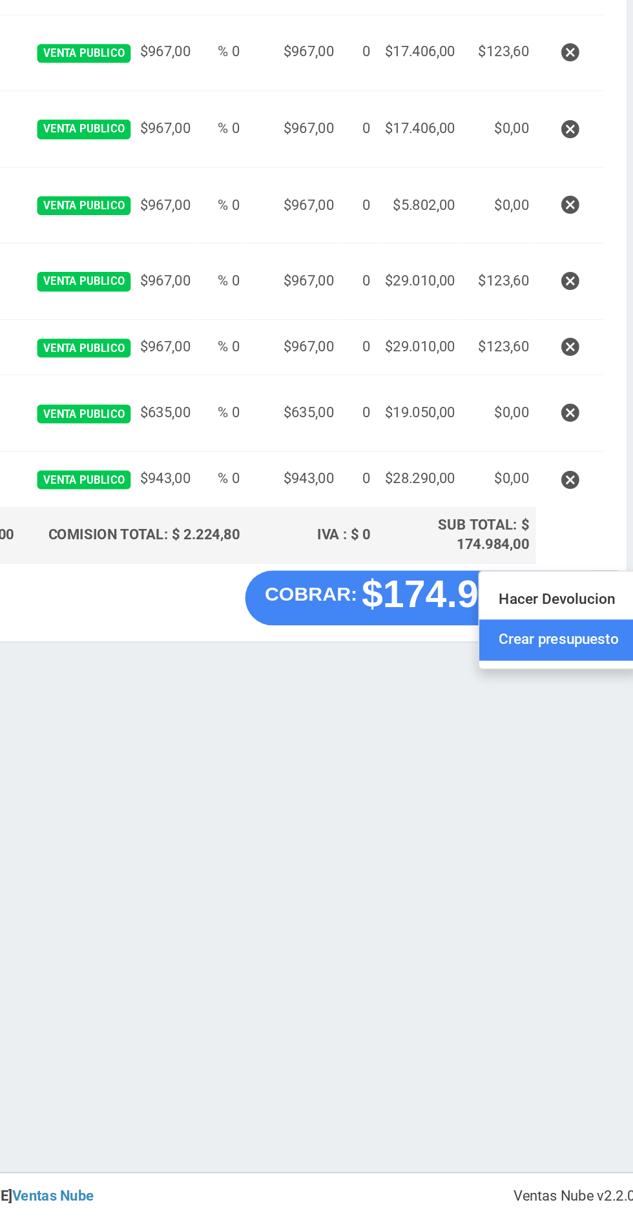
click at [592, 799] on link "Crear presupuesto" at bounding box center [568, 800] width 116 height 30
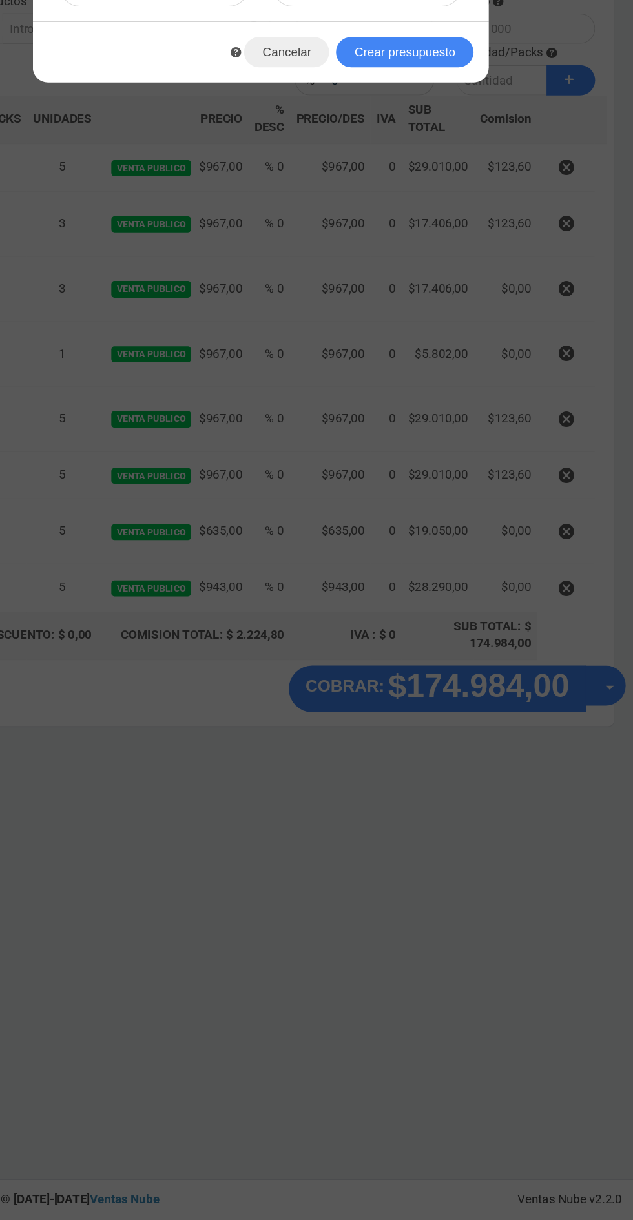
scroll to position [0, 0]
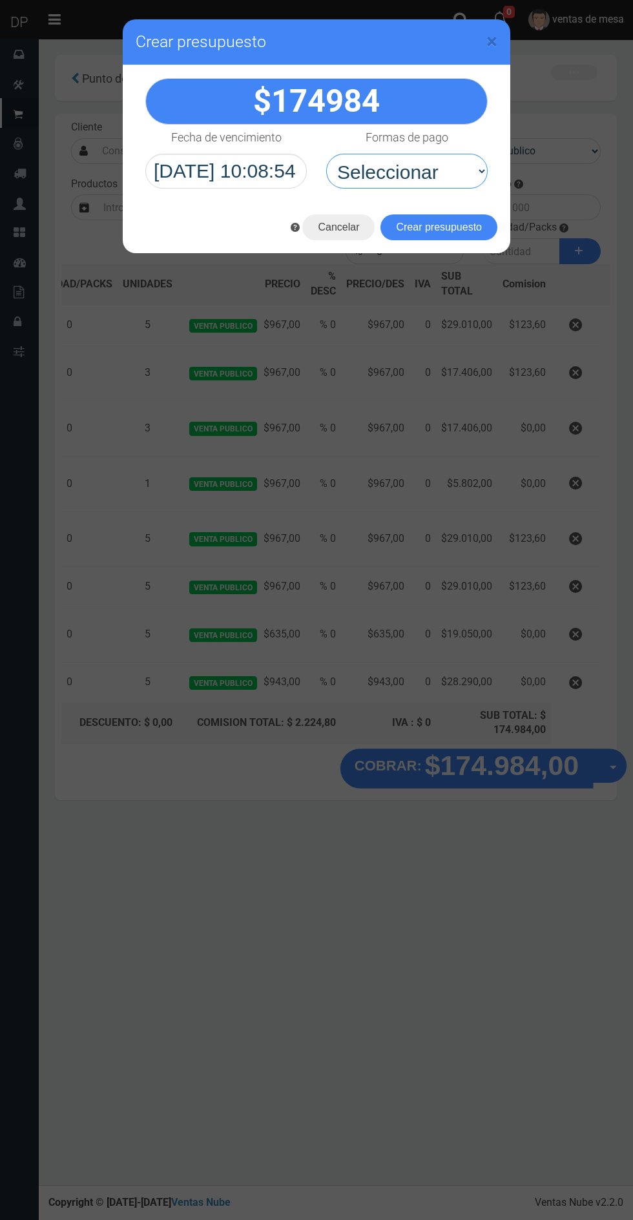
click at [448, 179] on select "Seleccionar Efectivo Tarjeta de Crédito Depósito Débito" at bounding box center [406, 171] width 161 height 35
select select "Efectivo"
click at [326, 154] on select "Seleccionar Efectivo Tarjeta de Crédito Depósito Débito" at bounding box center [406, 171] width 161 height 35
click at [462, 224] on button "Crear presupuesto" at bounding box center [438, 227] width 117 height 26
